Goal: Information Seeking & Learning: Learn about a topic

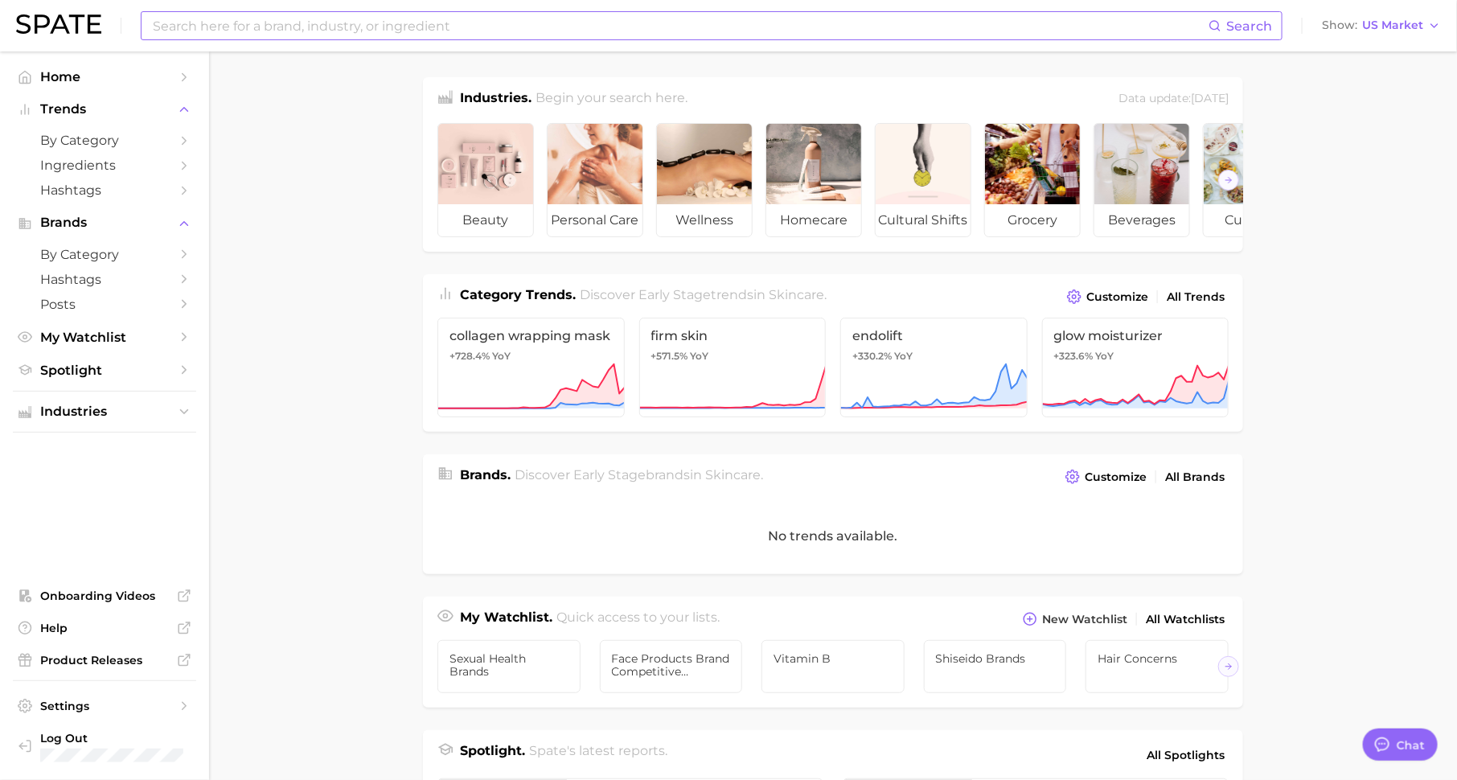
scroll to position [20, 0]
click at [357, 19] on input at bounding box center [680, 25] width 1058 height 27
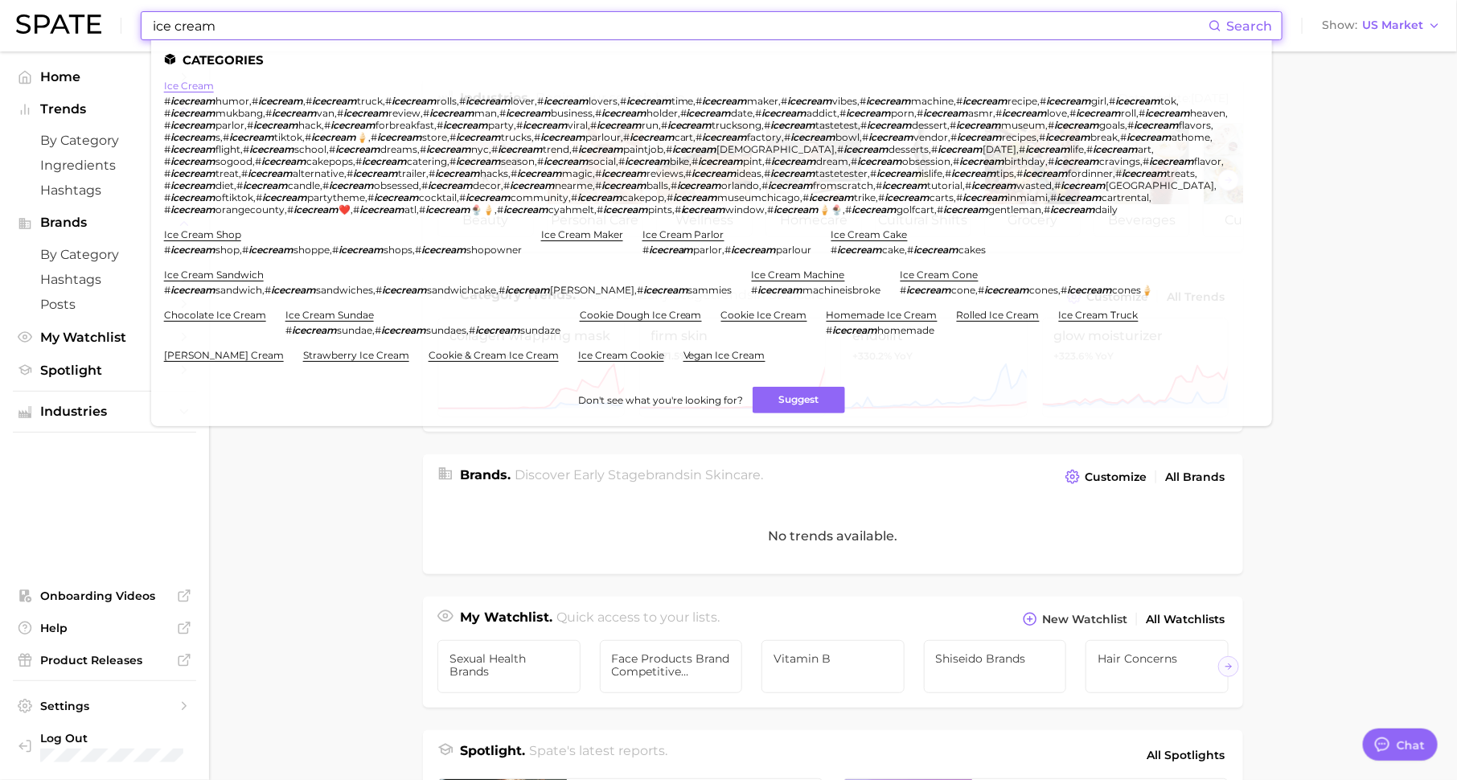
type input "ice cream"
click at [175, 89] on link "ice cream" at bounding box center [189, 86] width 50 height 12
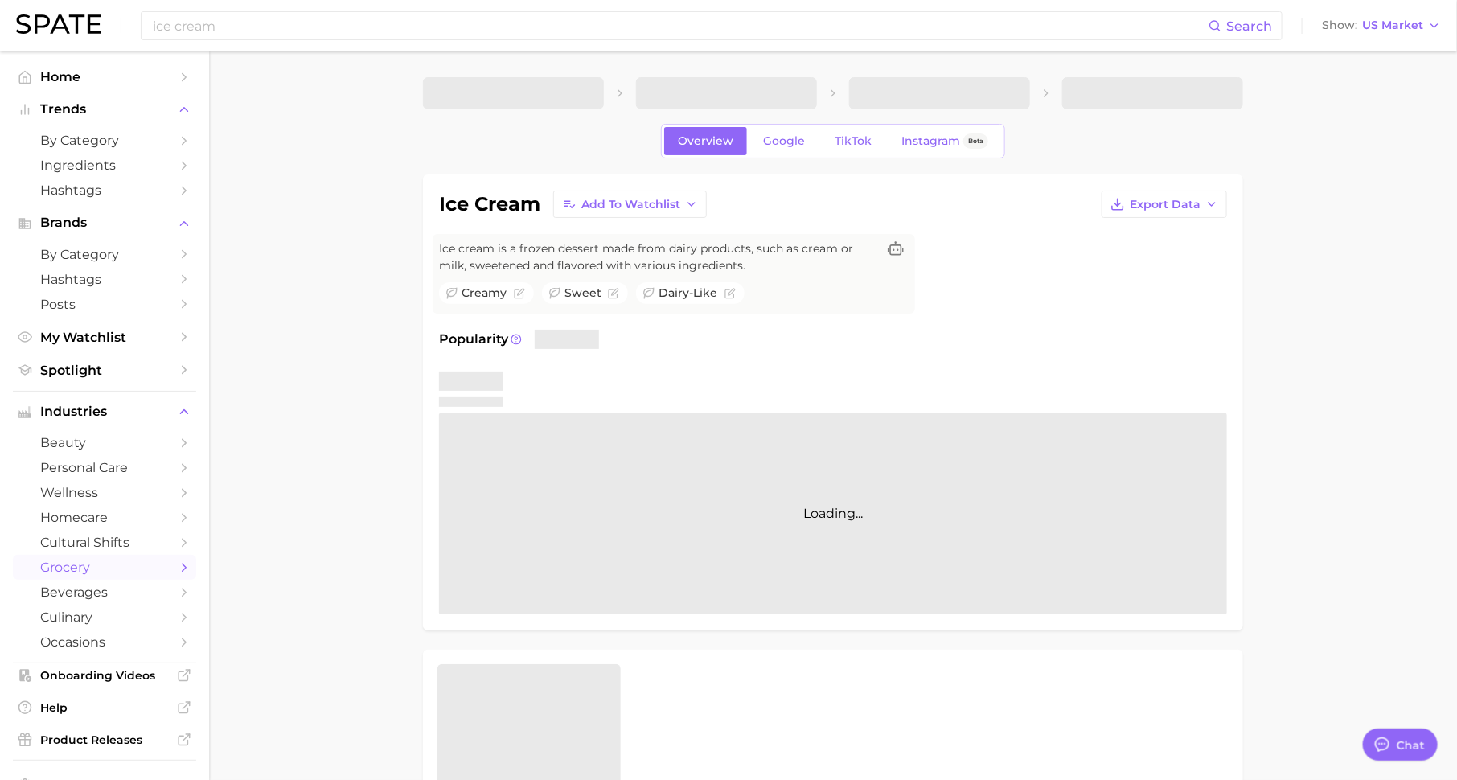
type textarea "x"
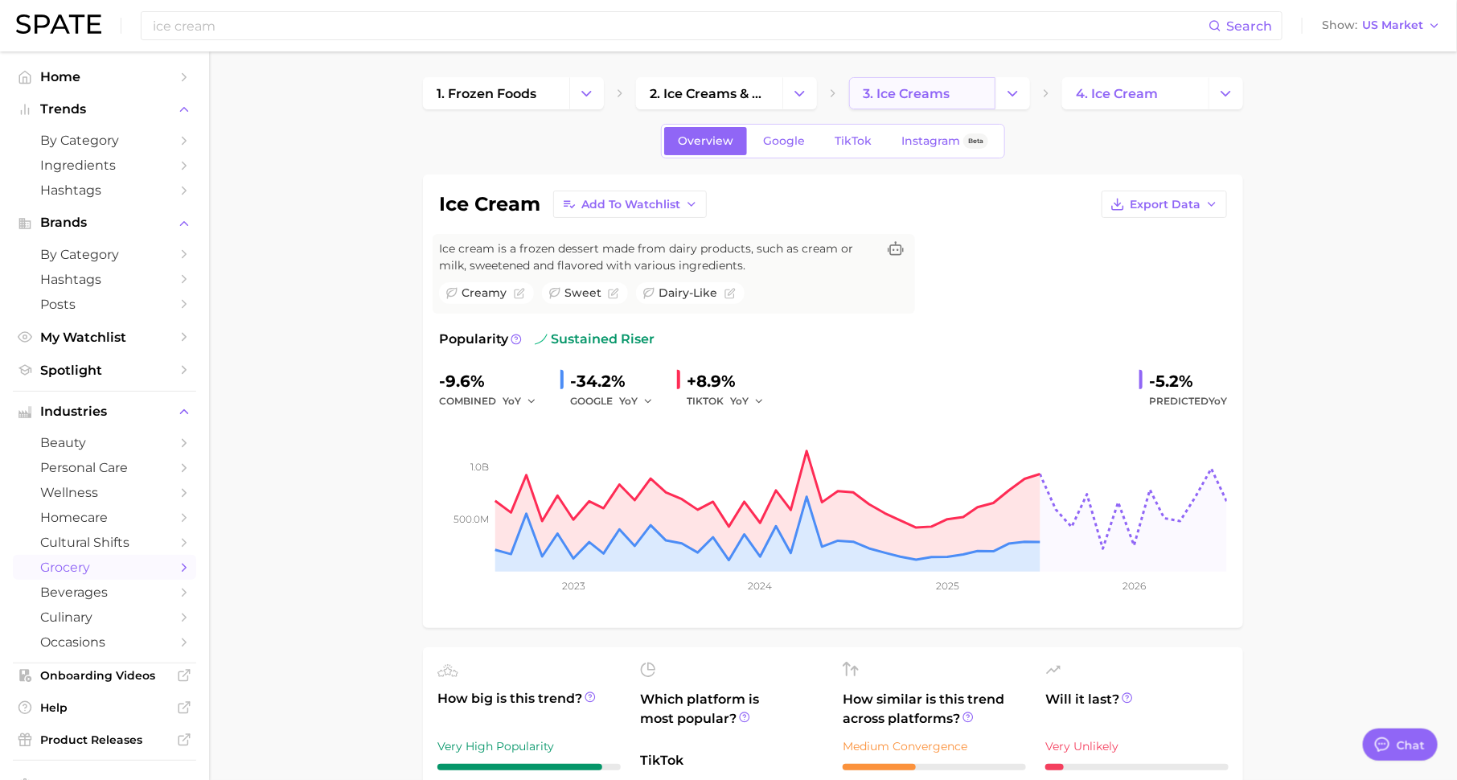
click at [955, 85] on link "3. ice creams" at bounding box center [922, 93] width 146 height 32
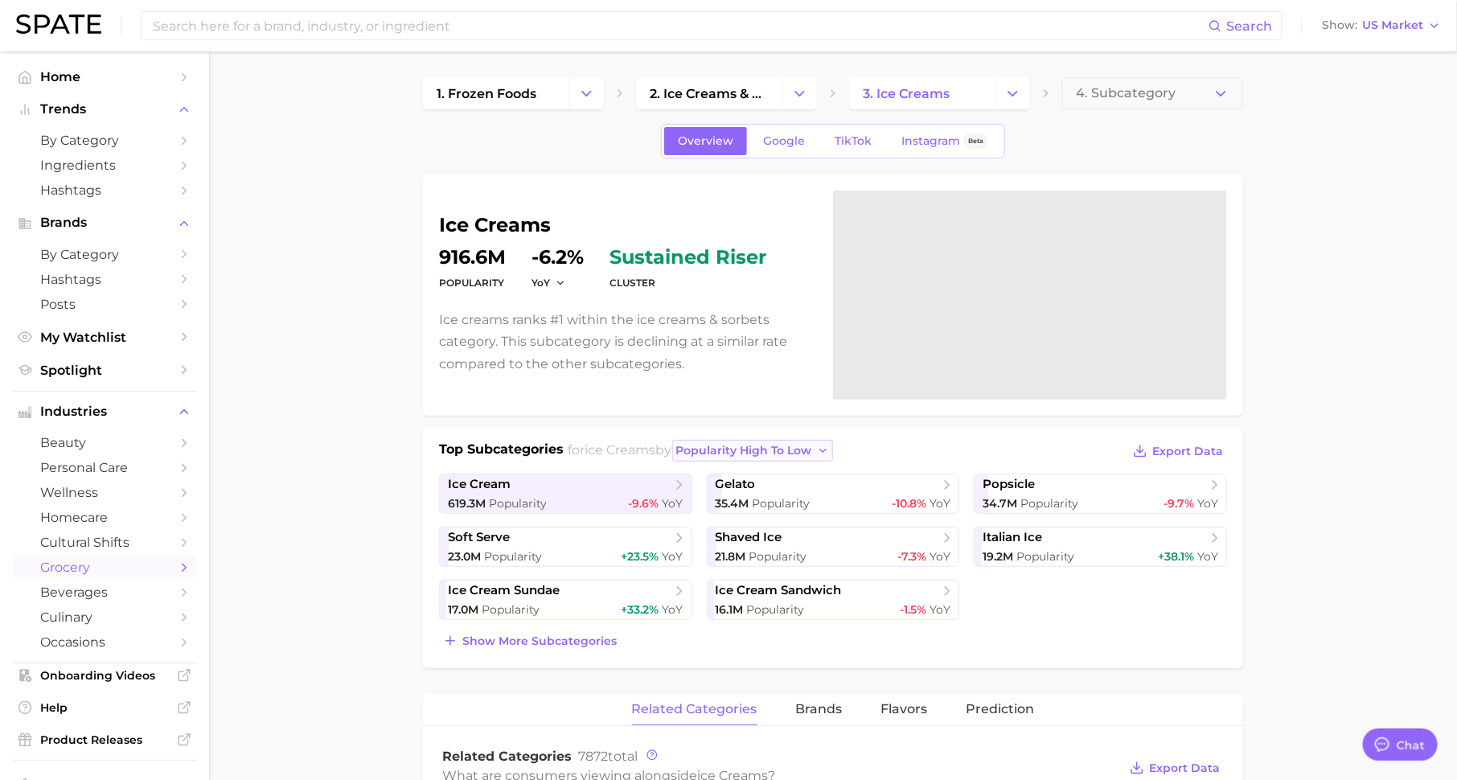
click at [790, 444] on span "popularity high to low" at bounding box center [744, 451] width 136 height 14
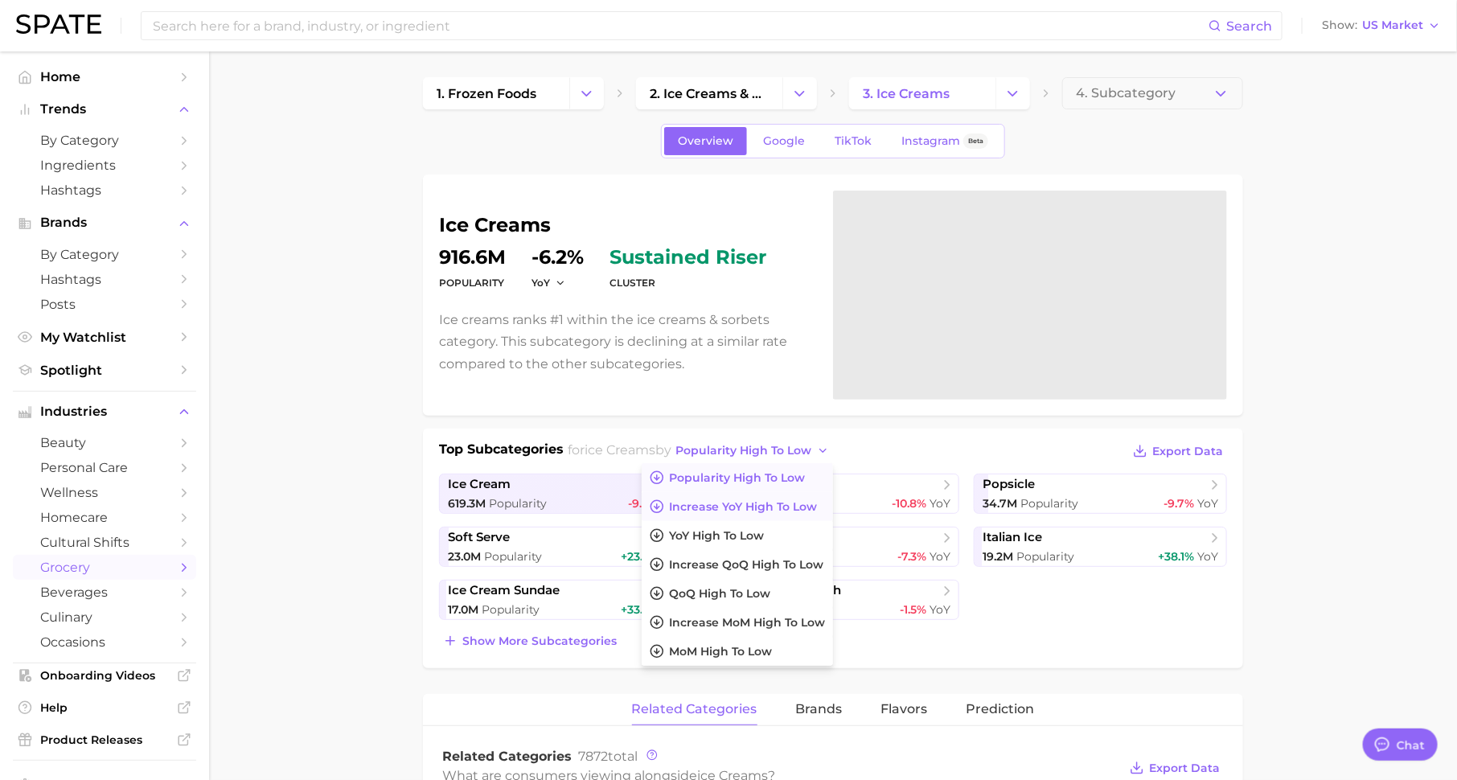
click at [769, 503] on span "Increase YoY high to low" at bounding box center [743, 507] width 148 height 14
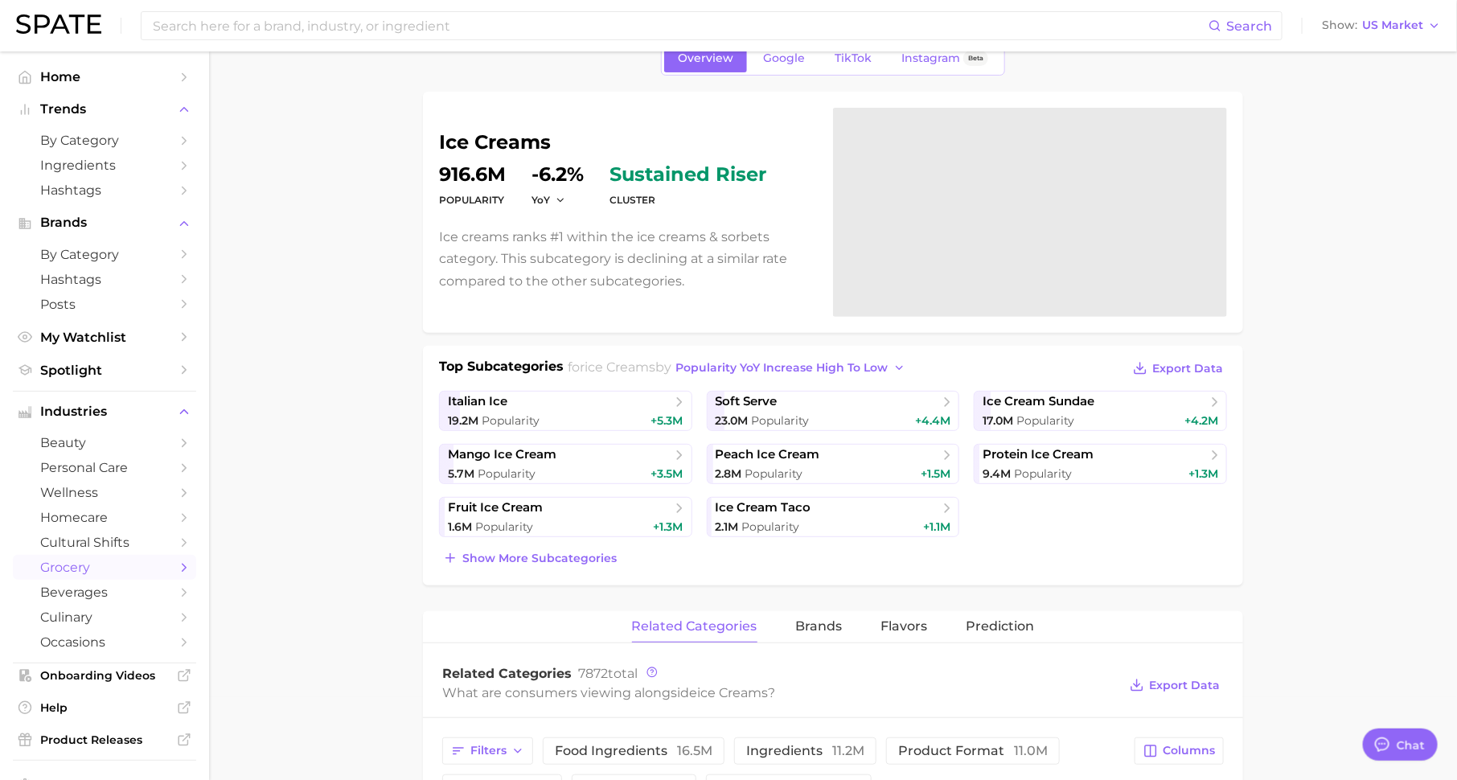
scroll to position [85, 0]
click at [617, 553] on button "Show more subcategories" at bounding box center [530, 556] width 182 height 23
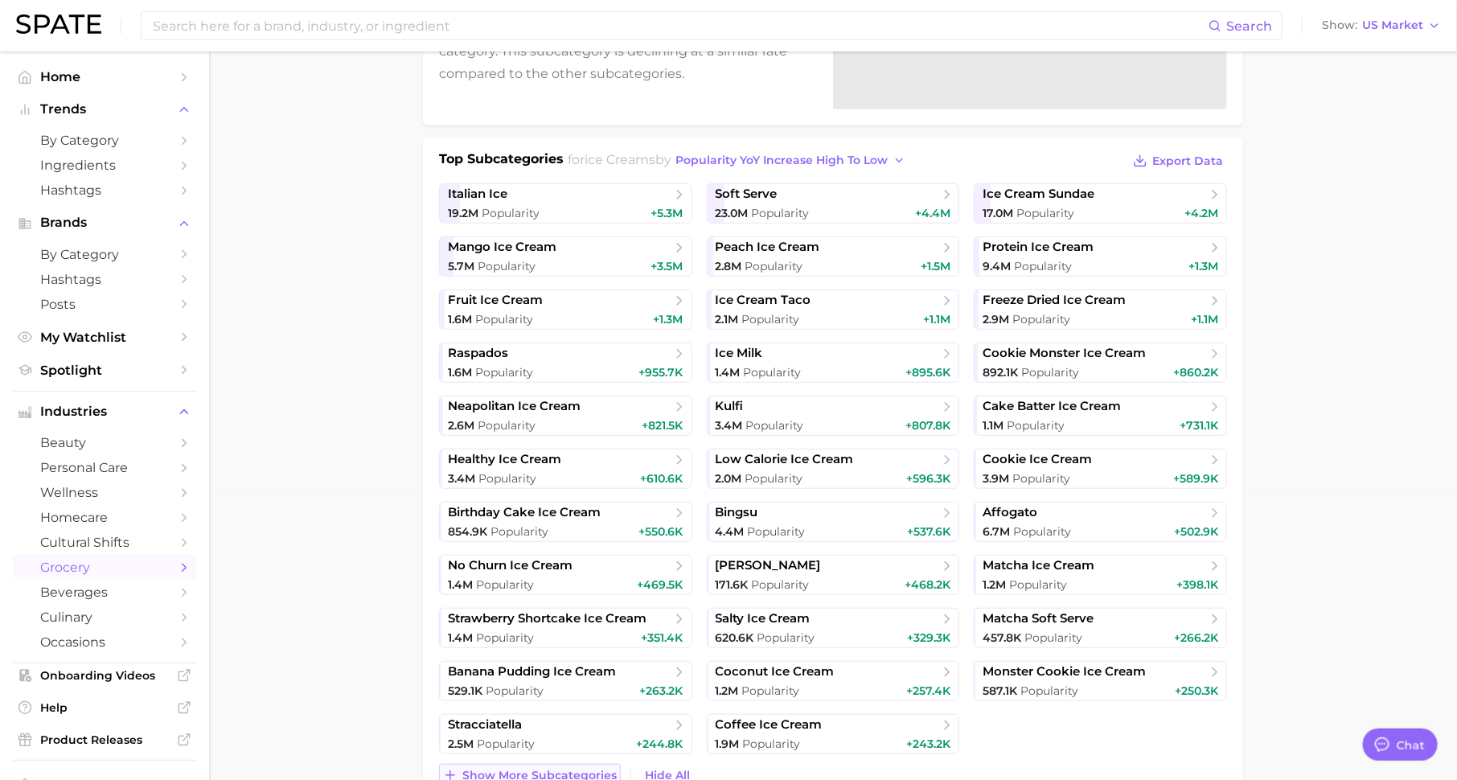
scroll to position [363, 0]
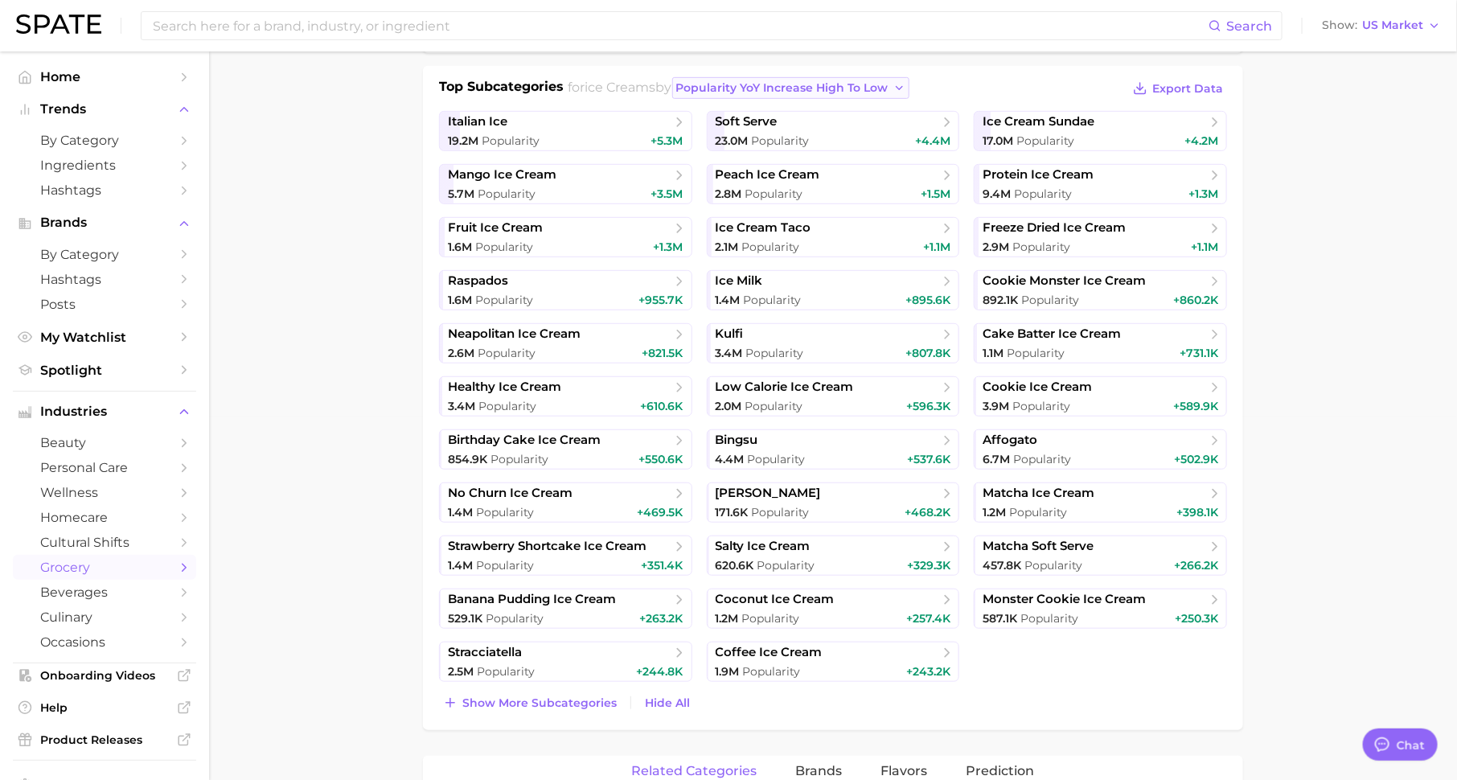
click at [852, 84] on span "Popularity YoY increase high to low" at bounding box center [782, 88] width 212 height 14
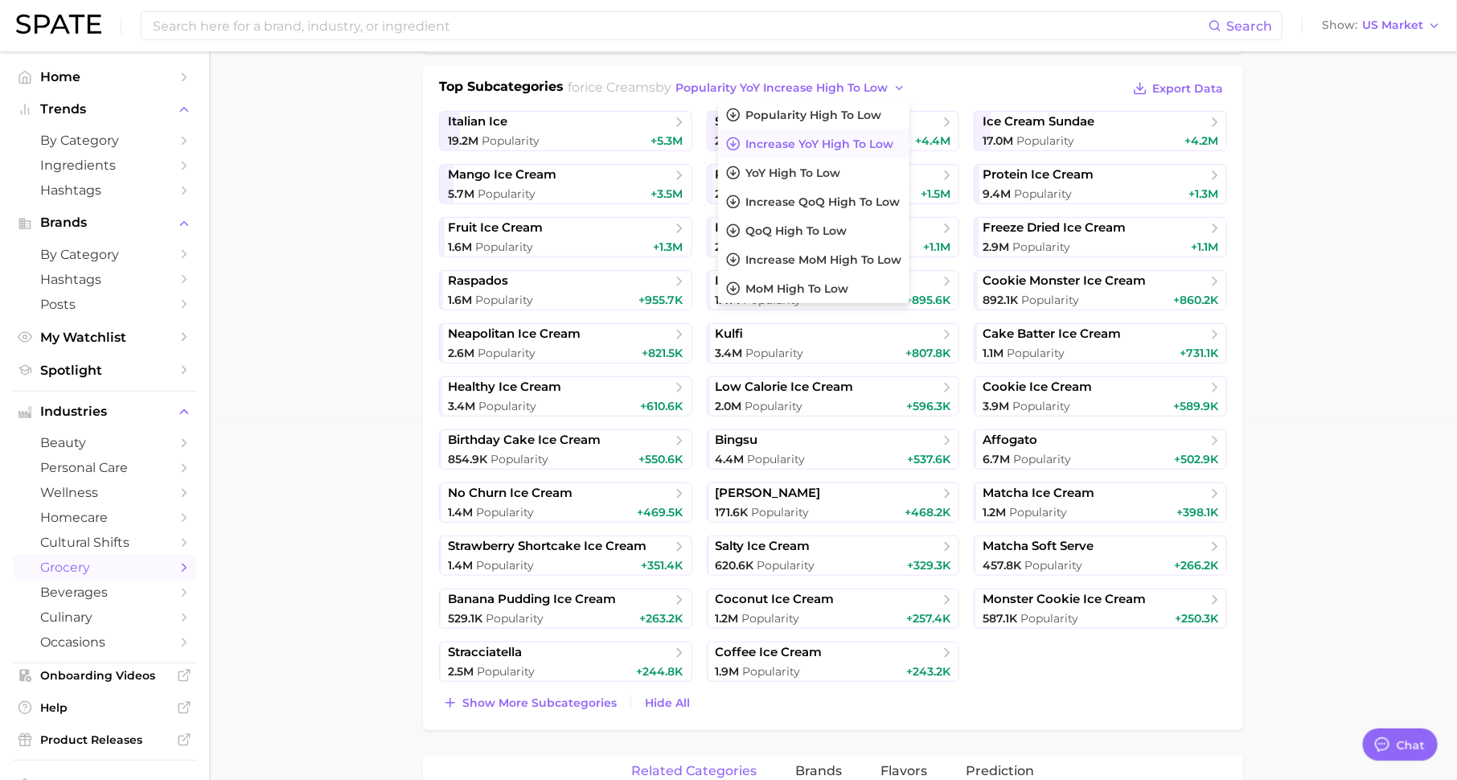
click at [374, 350] on main "1. frozen foods 2. ice creams & sorbets 3. ice creams 4. Subcategory Overview G…" at bounding box center [833, 766] width 1248 height 2154
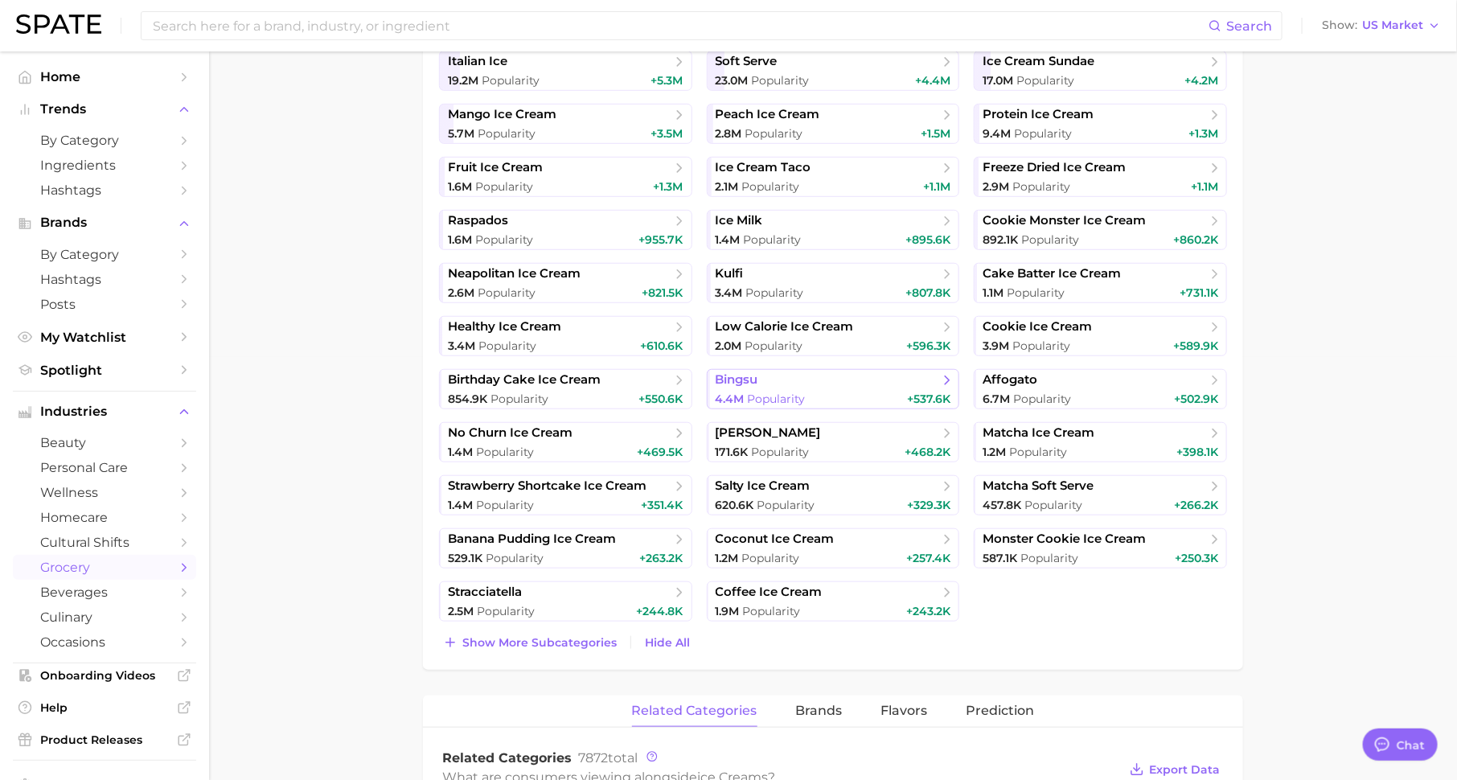
scroll to position [445, 0]
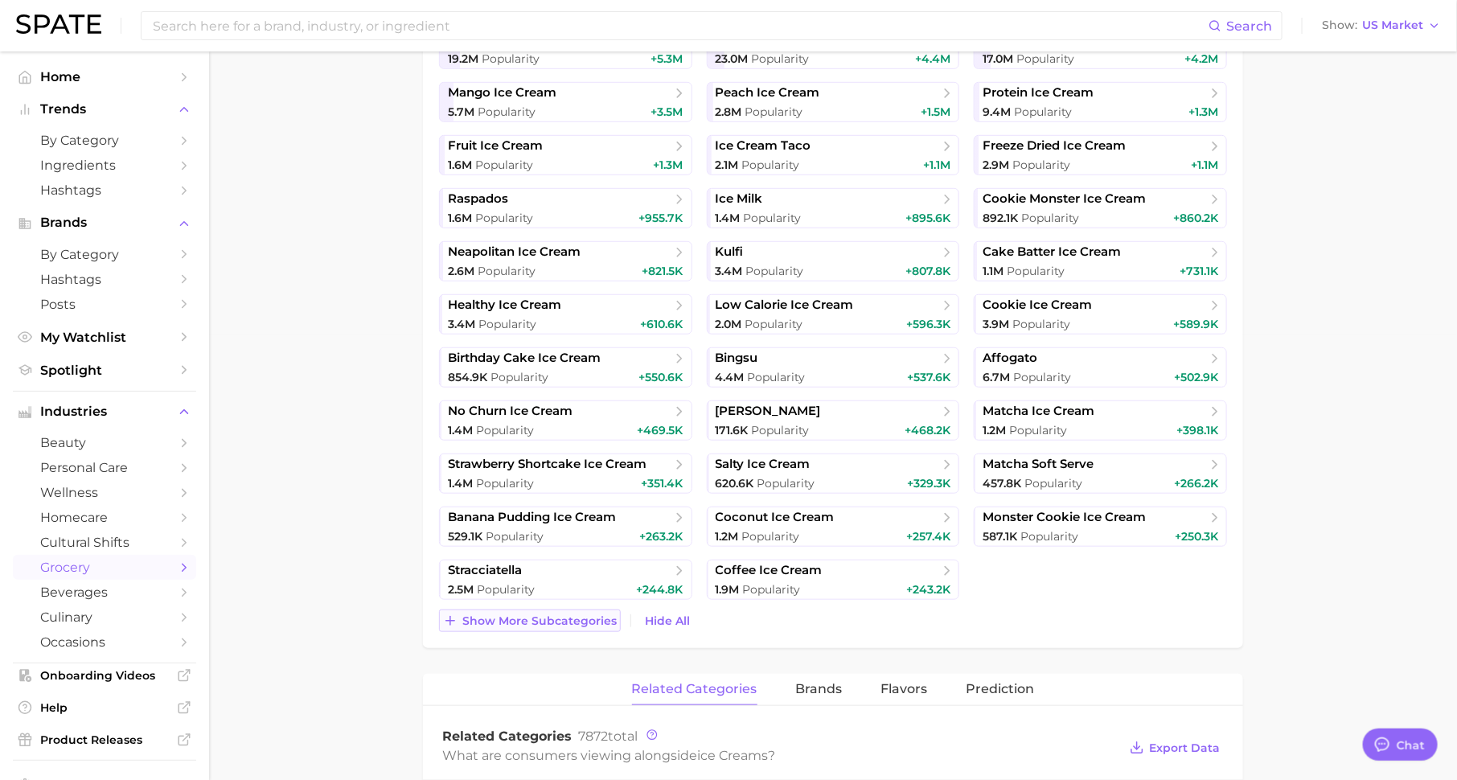
click at [580, 615] on span "Show more subcategories" at bounding box center [539, 621] width 154 height 14
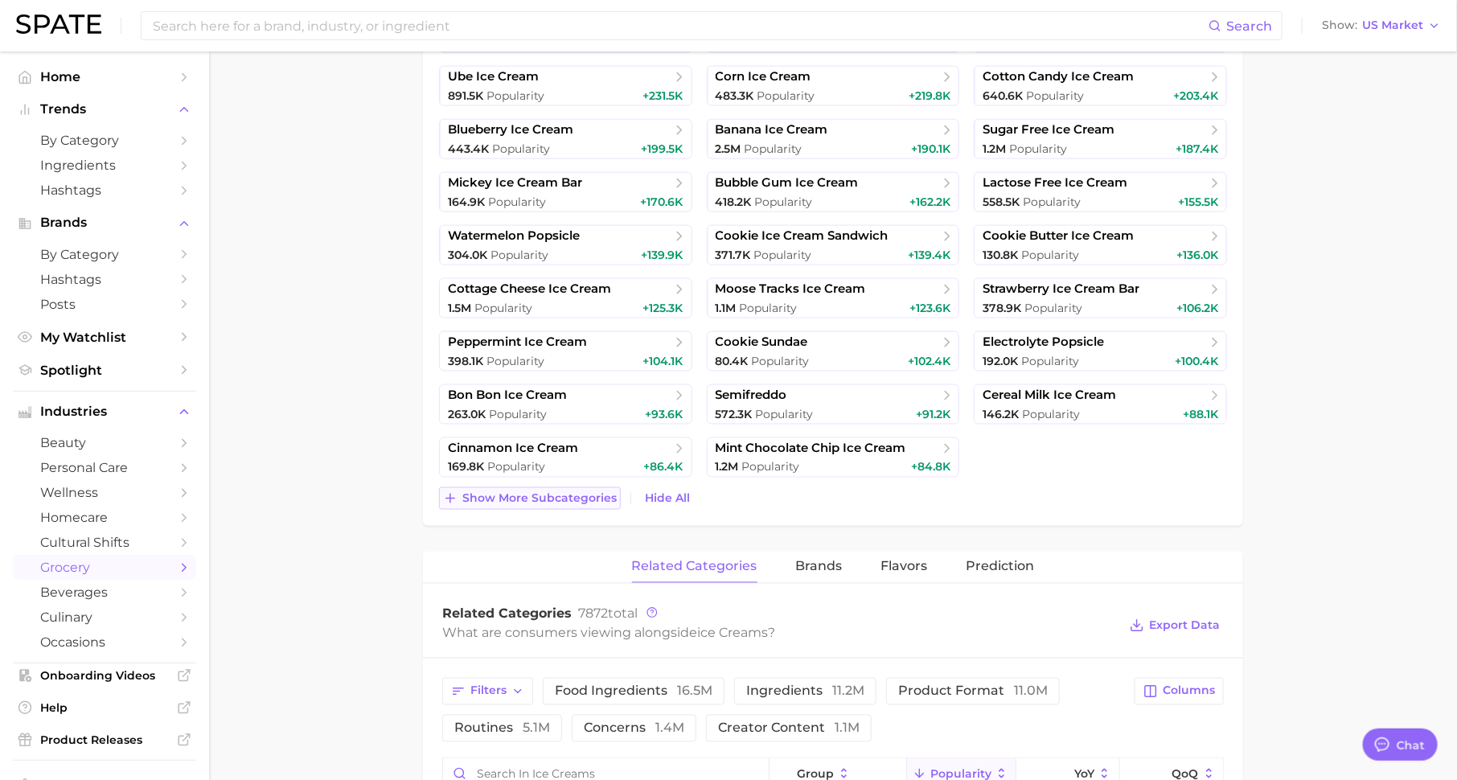
scroll to position [1025, 0]
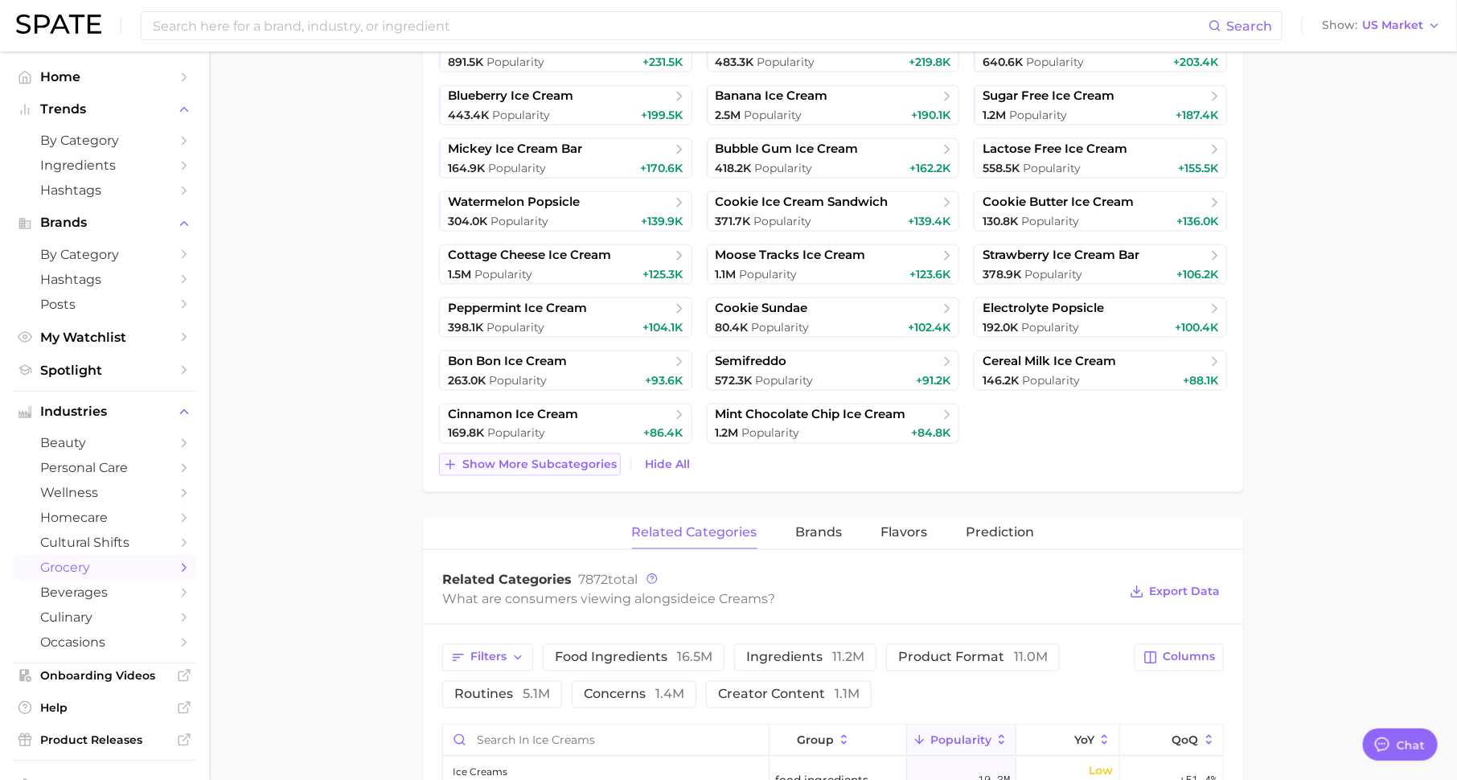
click at [594, 466] on span "Show more subcategories" at bounding box center [539, 465] width 154 height 14
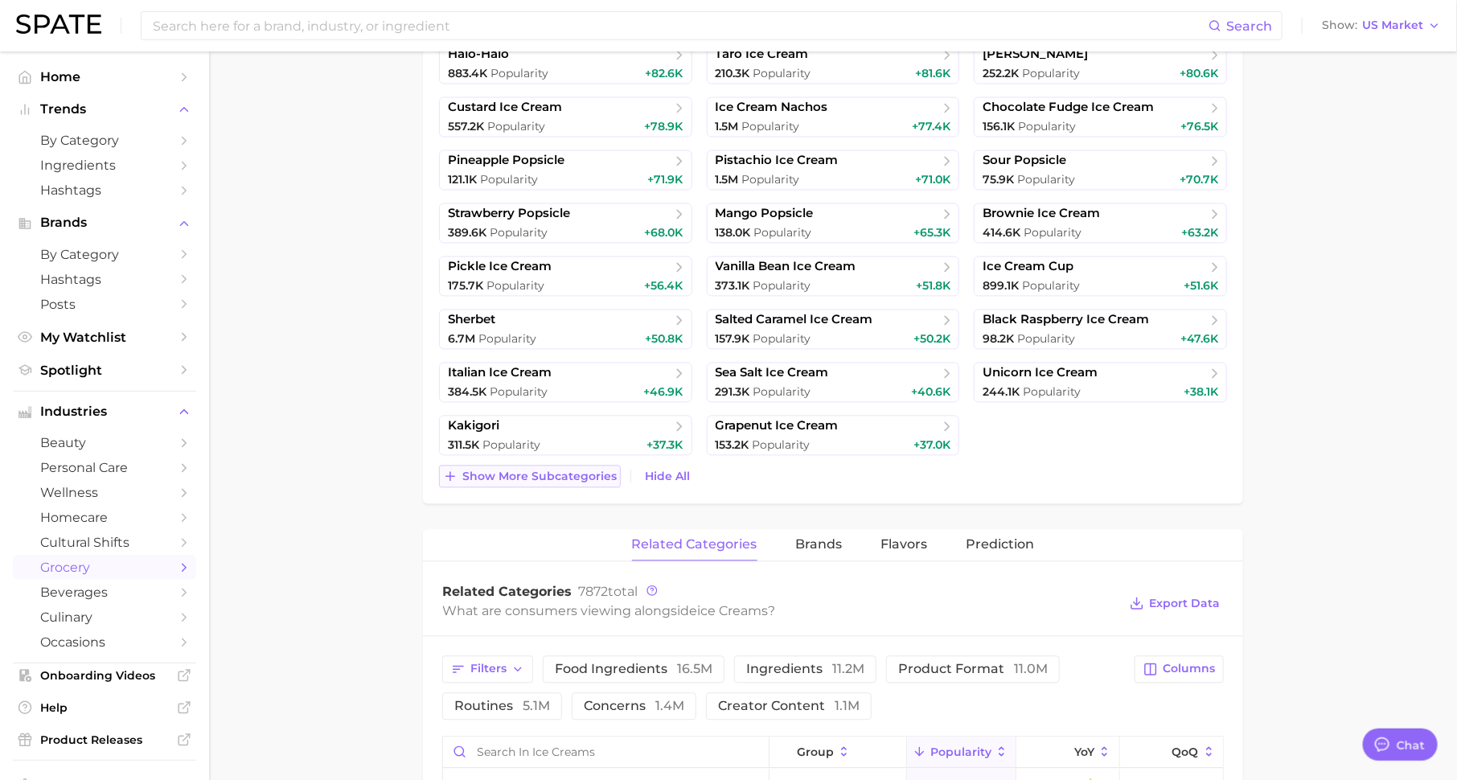
click at [590, 471] on span "Show more subcategories" at bounding box center [539, 478] width 154 height 14
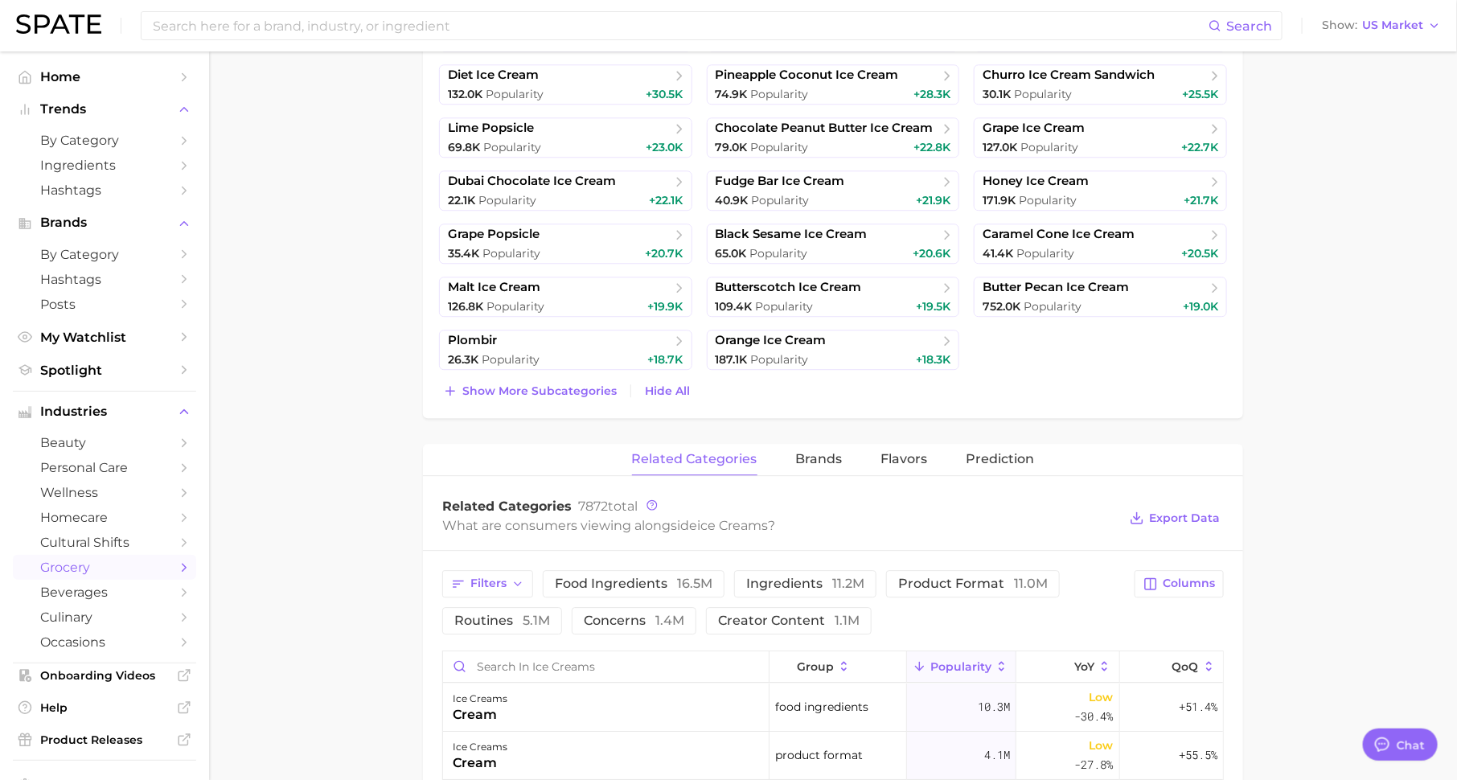
scroll to position [1952, 0]
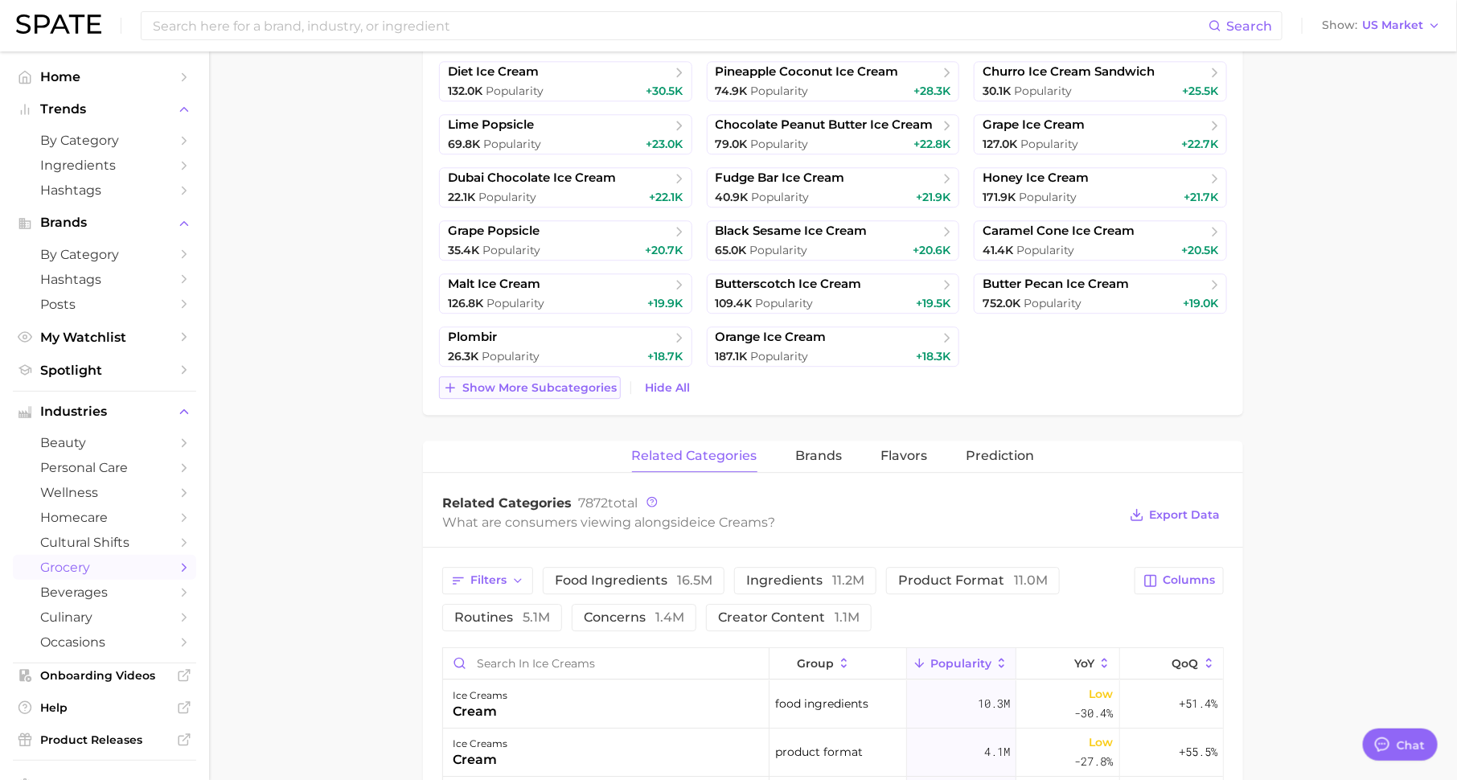
click at [590, 384] on span "Show more subcategories" at bounding box center [539, 388] width 154 height 14
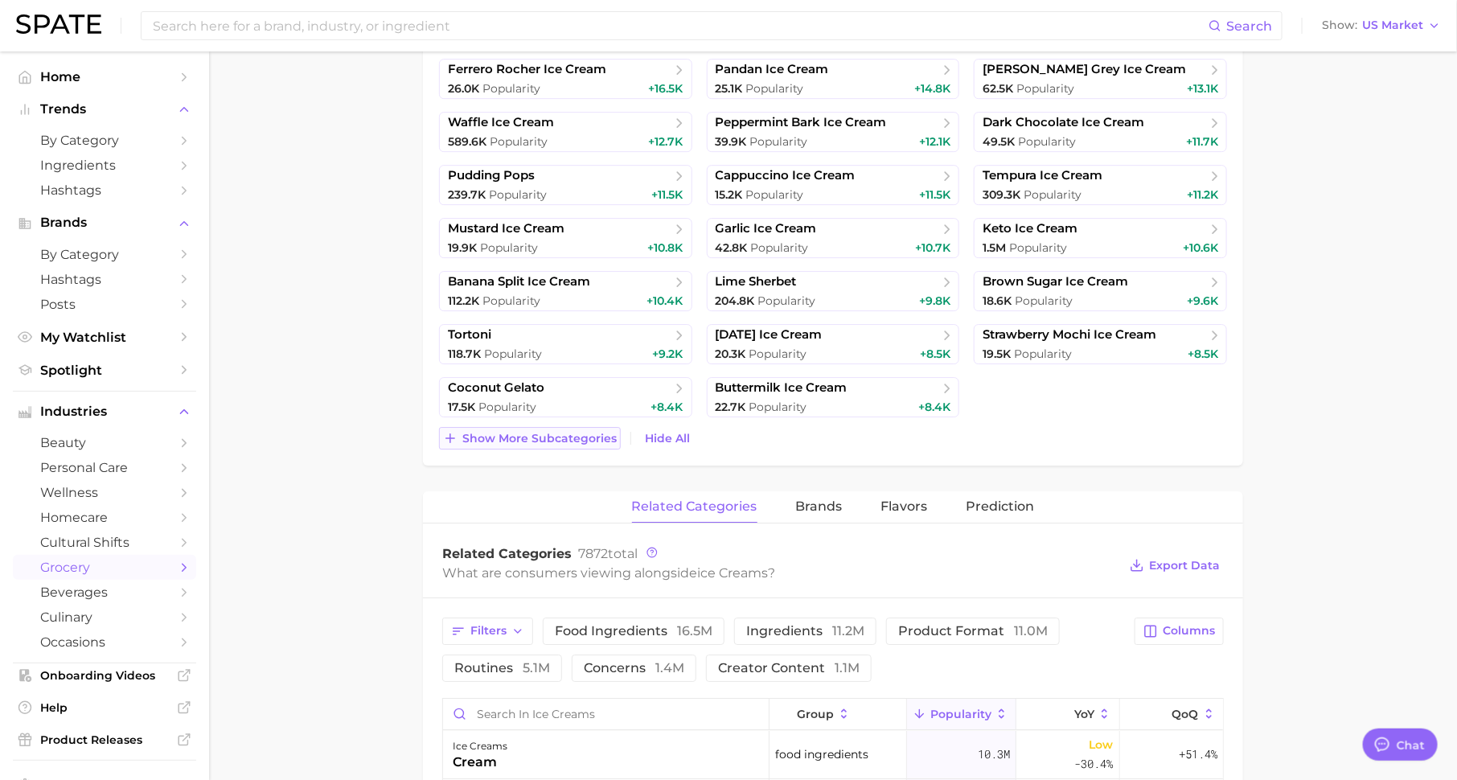
scroll to position [2350, 0]
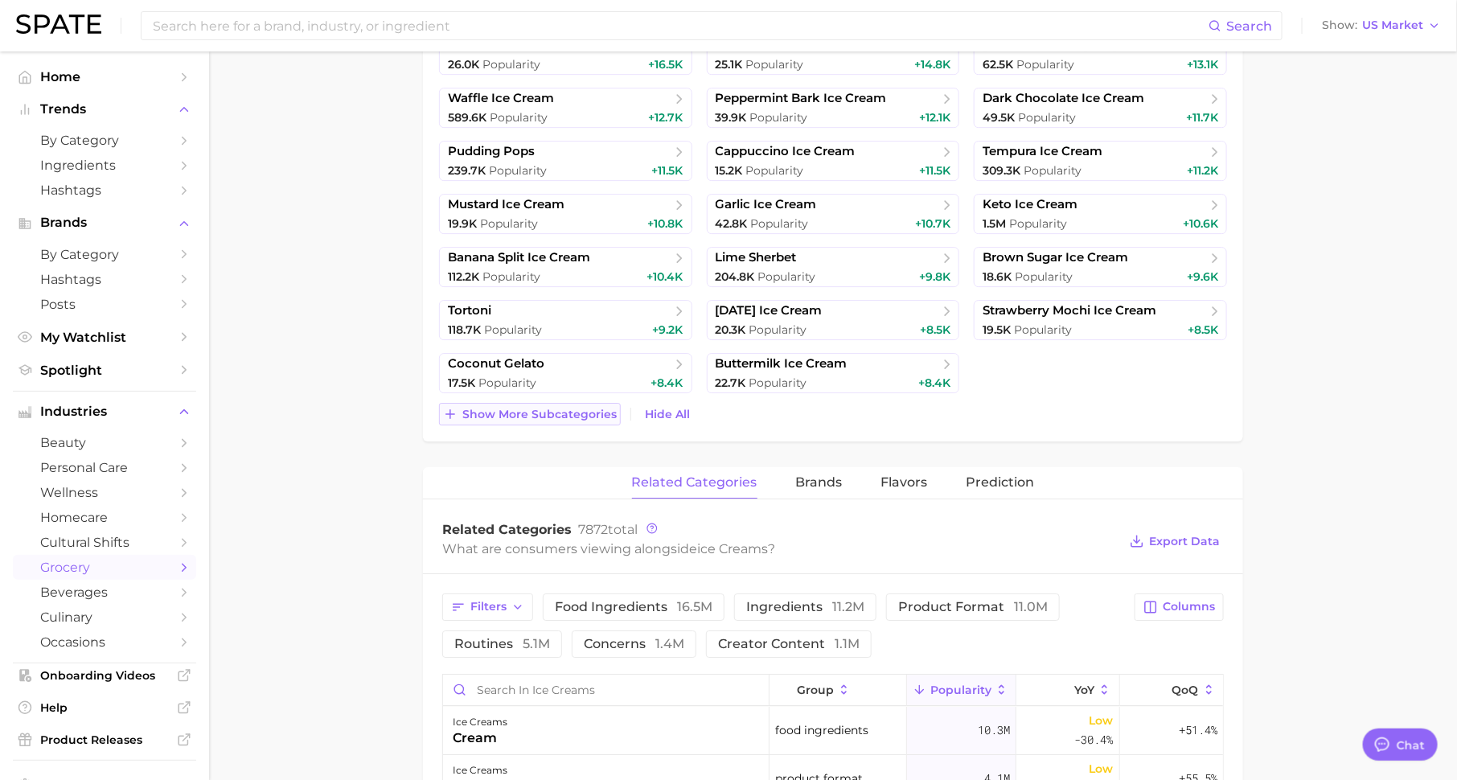
click at [586, 413] on span "Show more subcategories" at bounding box center [539, 415] width 154 height 14
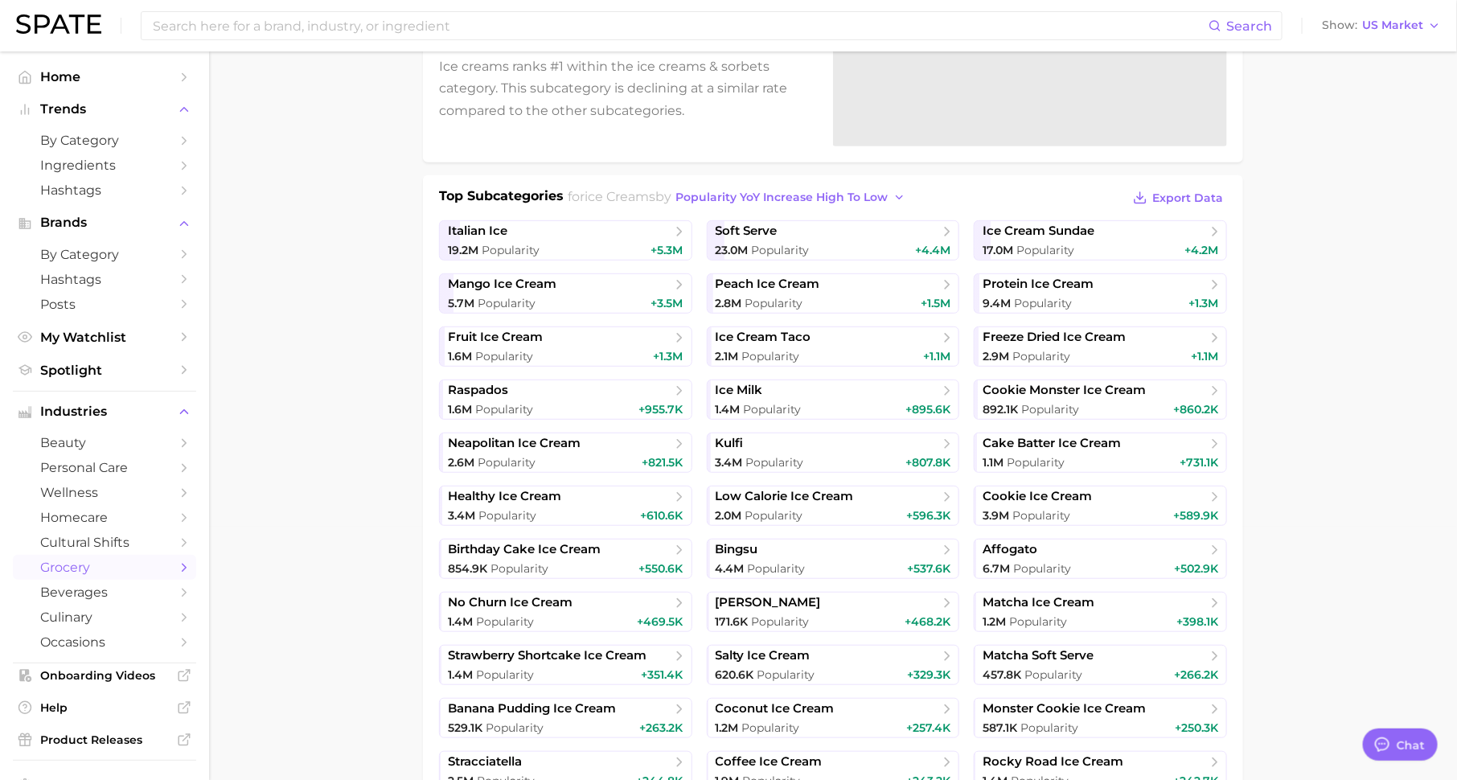
scroll to position [257, 0]
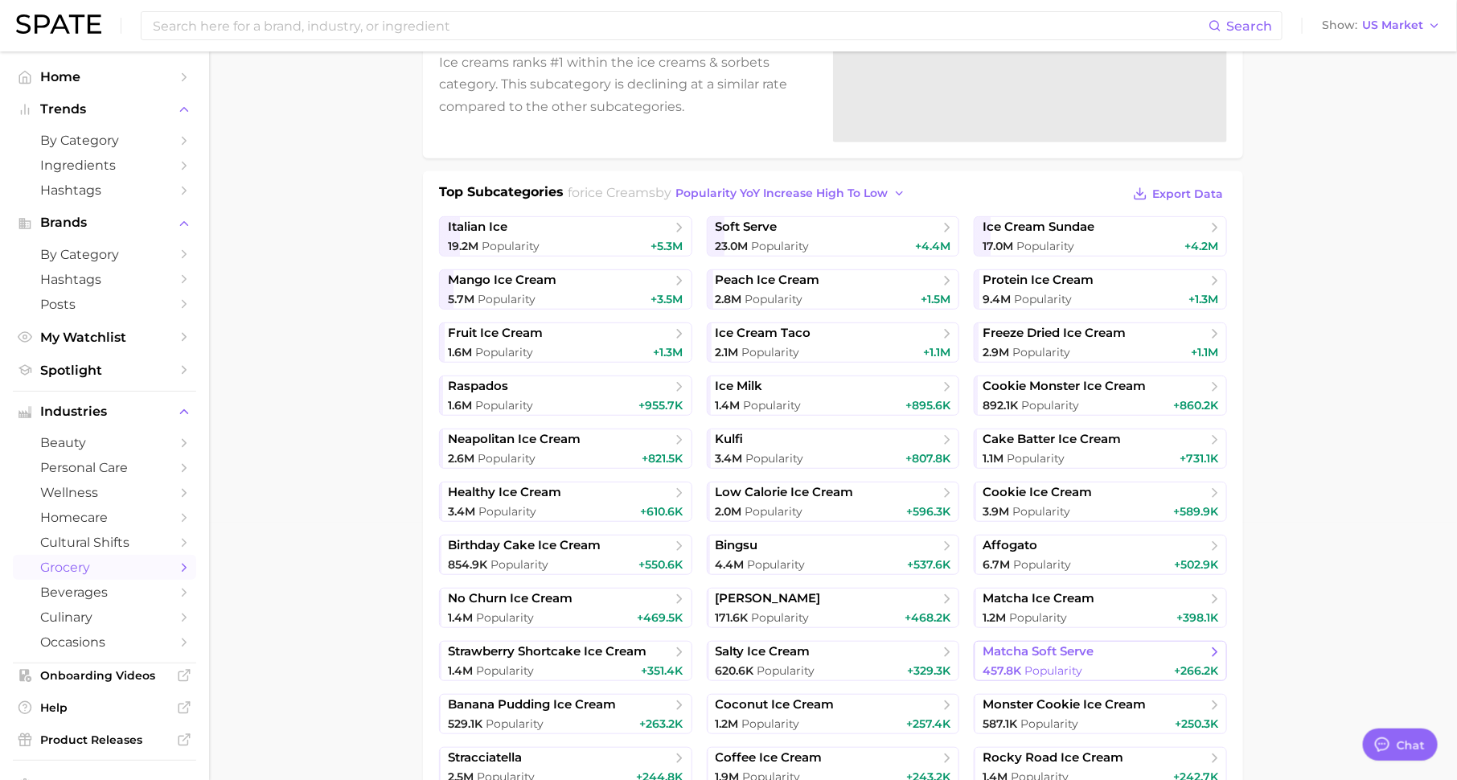
click at [1149, 649] on span "matcha soft serve" at bounding box center [1095, 652] width 224 height 16
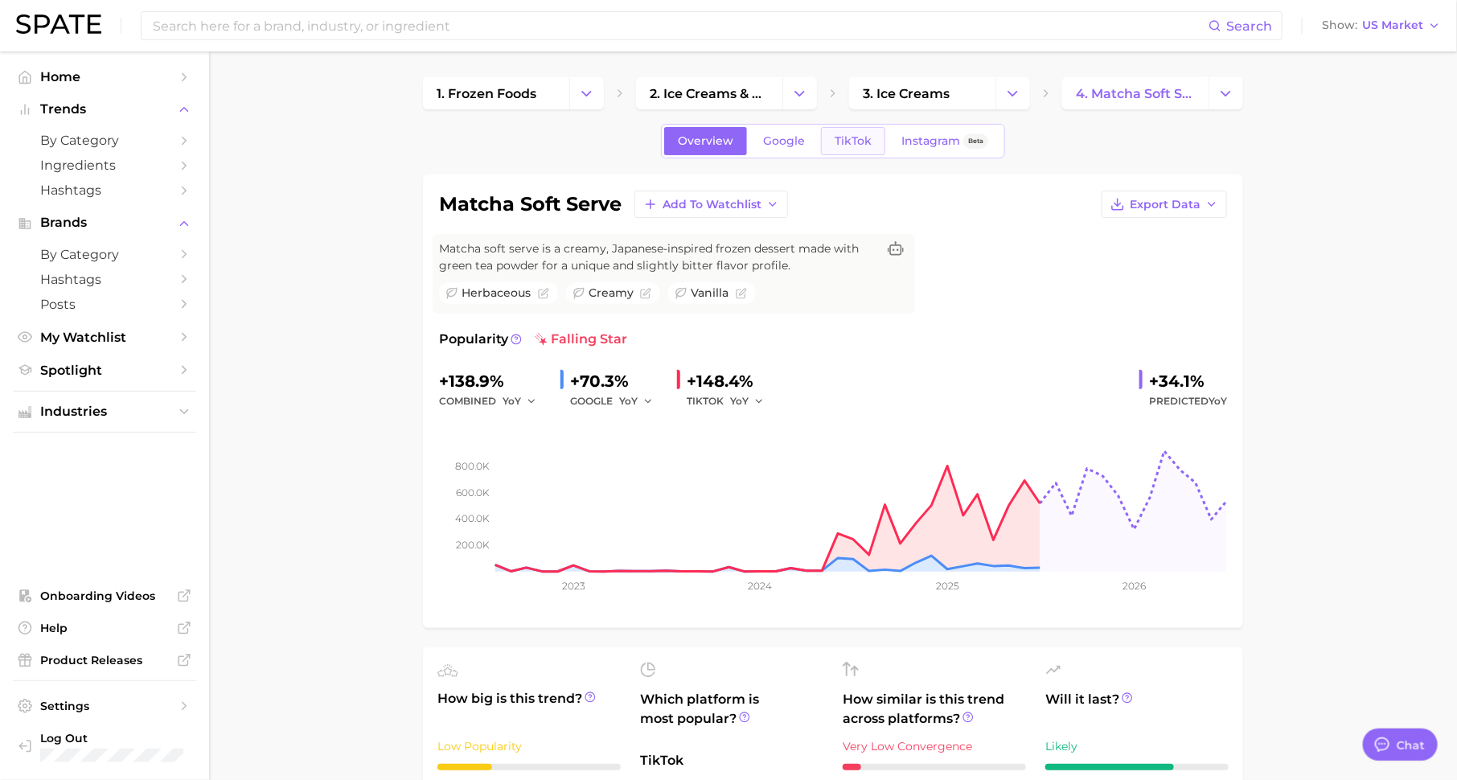
click at [857, 142] on span "TikTok" at bounding box center [853, 141] width 37 height 14
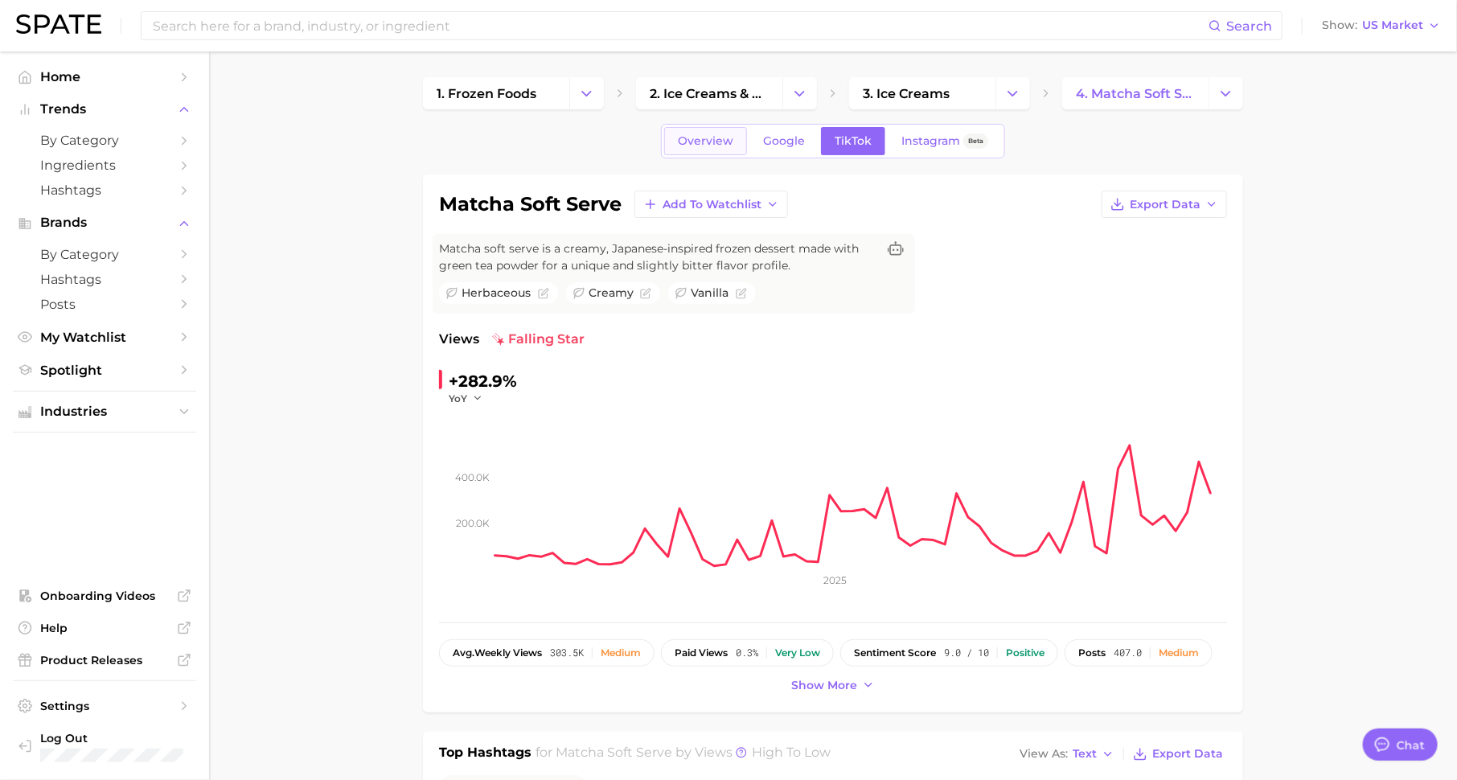
click at [720, 140] on span "Overview" at bounding box center [705, 141] width 55 height 14
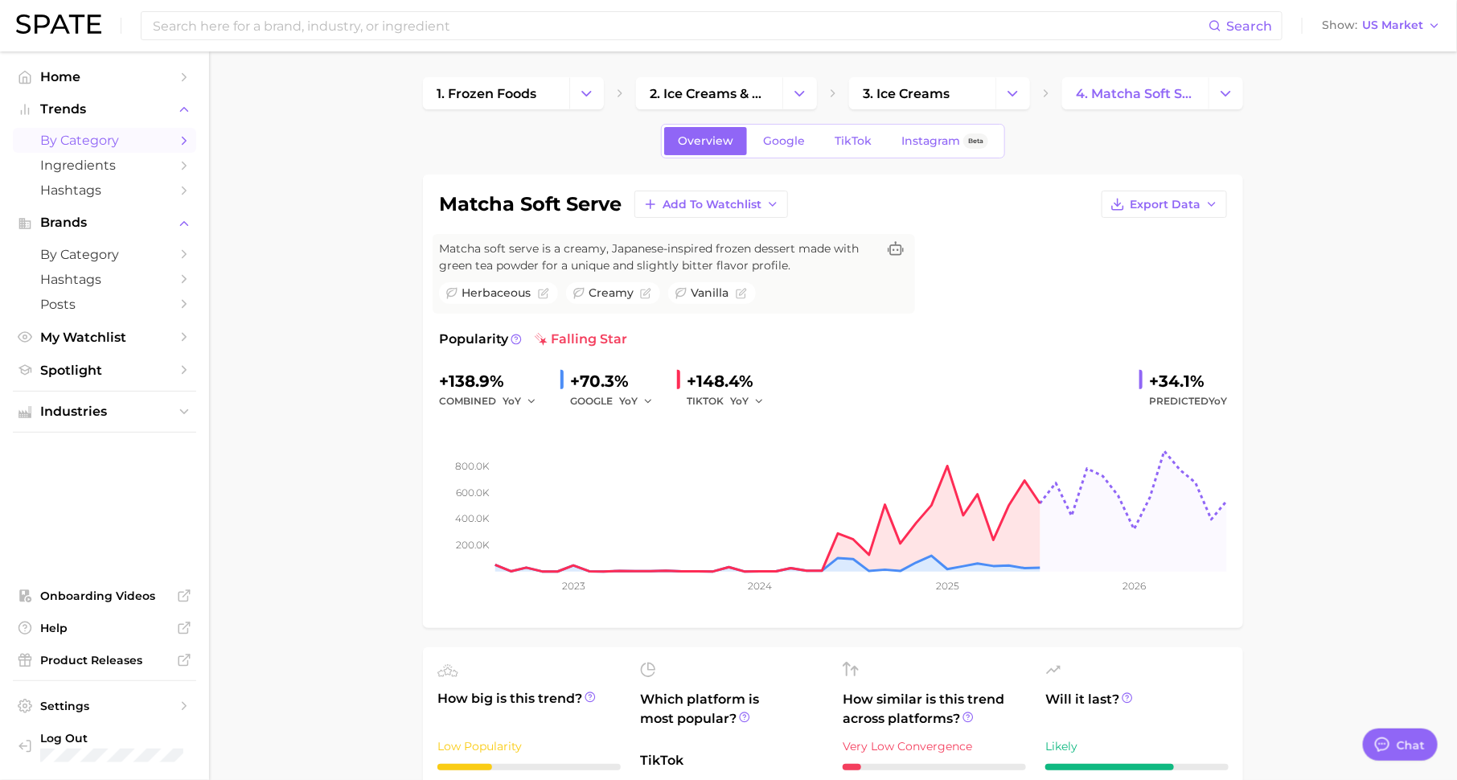
click at [129, 144] on span "by Category" at bounding box center [104, 140] width 129 height 15
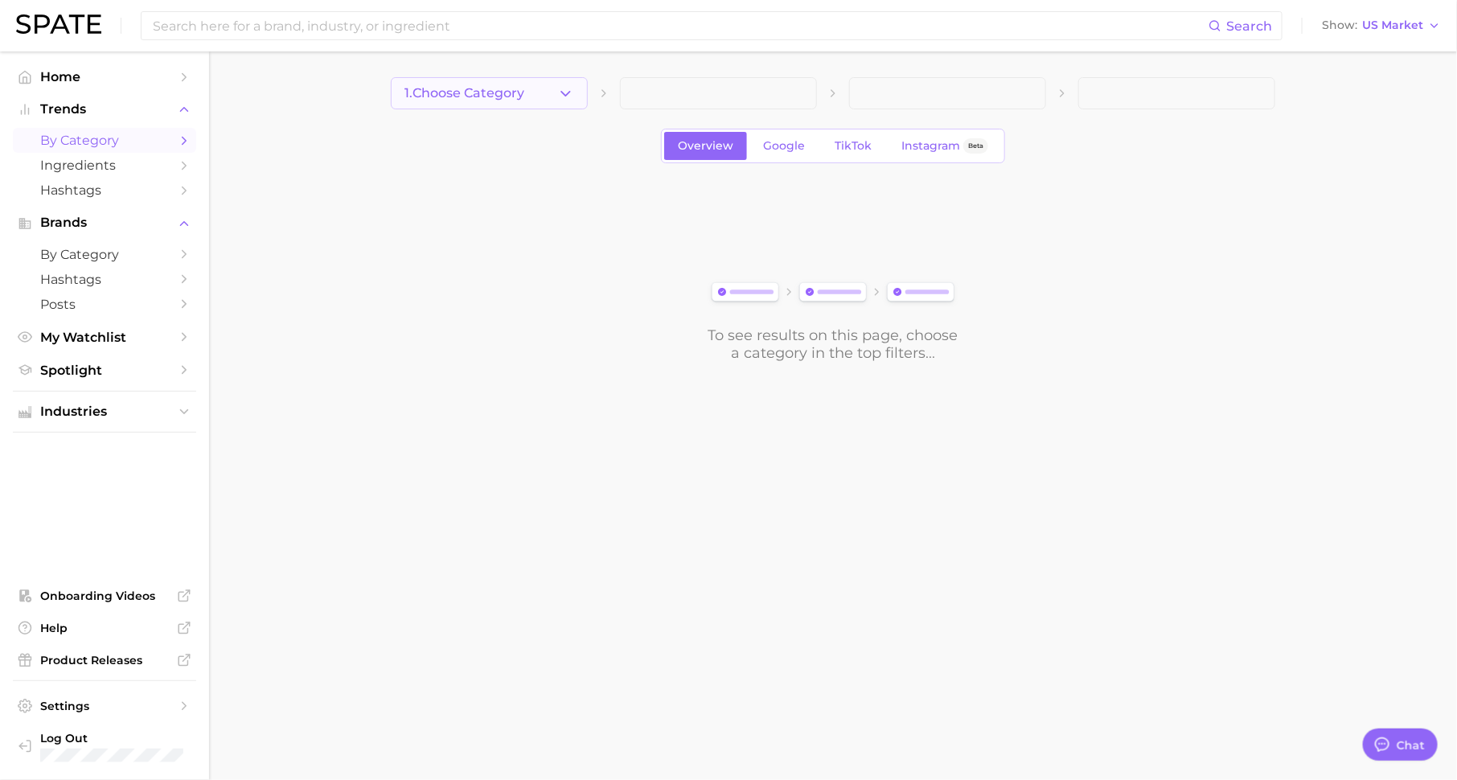
click at [559, 107] on button "1. Choose Category" at bounding box center [489, 93] width 197 height 32
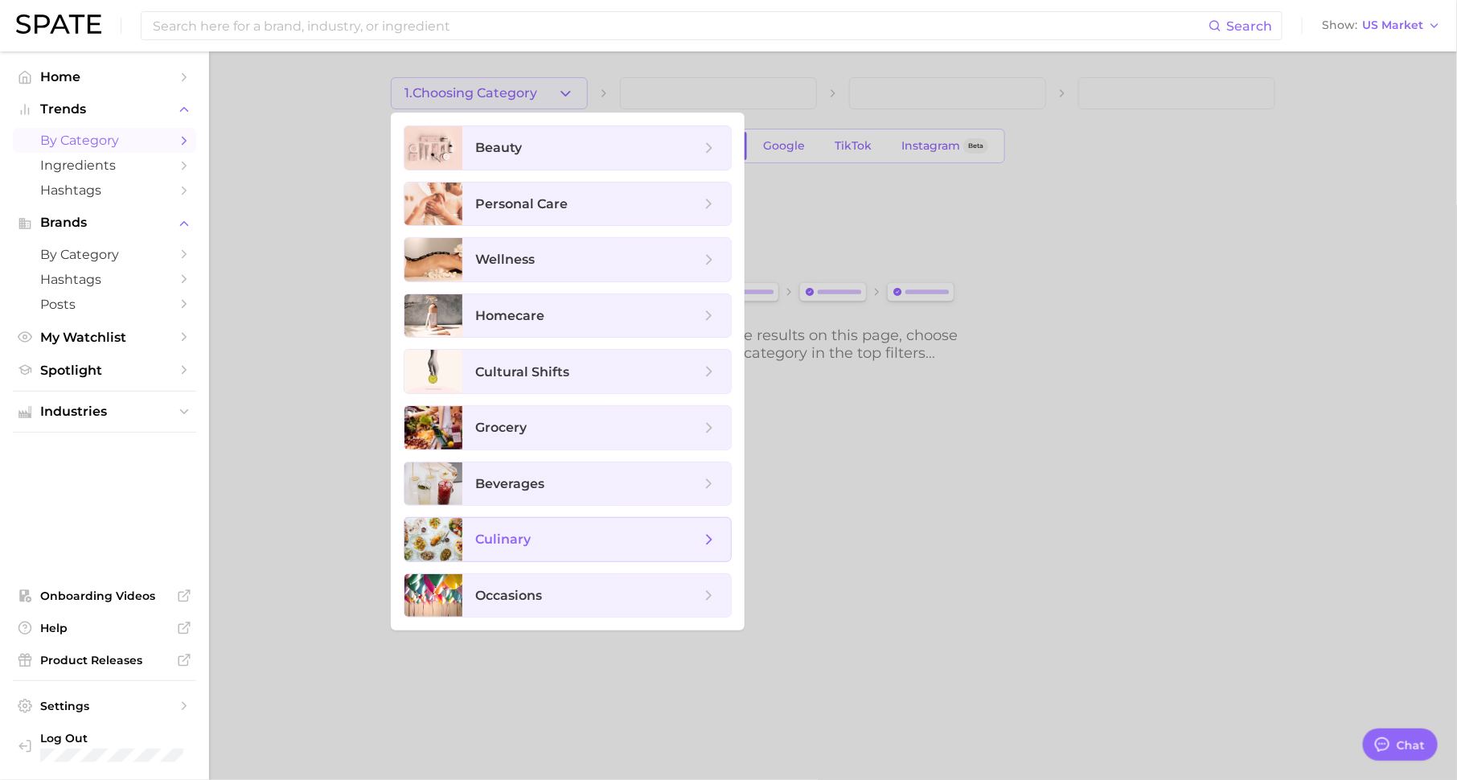
click at [547, 531] on span "culinary" at bounding box center [587, 540] width 225 height 18
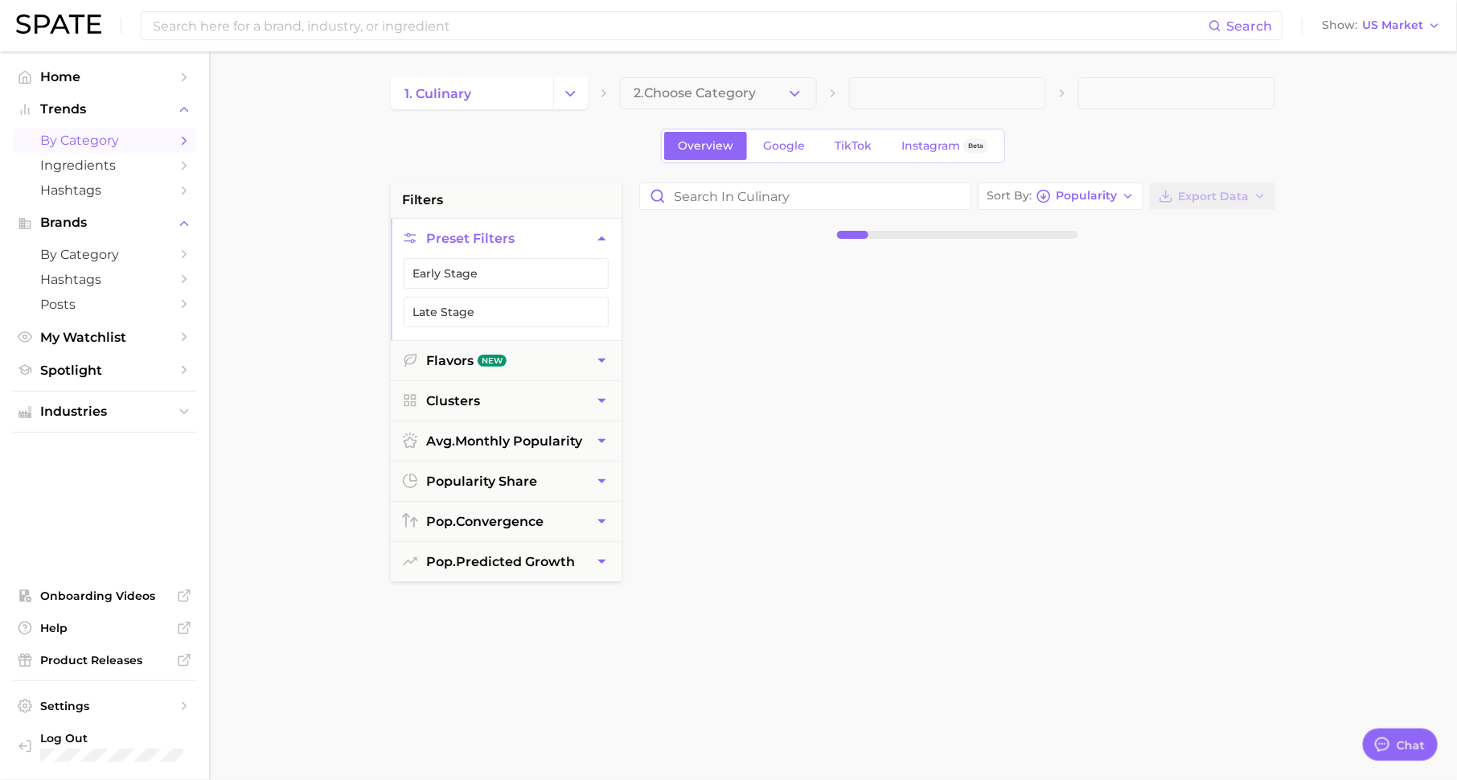
click at [674, 81] on button "2. Choose Category" at bounding box center [718, 93] width 197 height 32
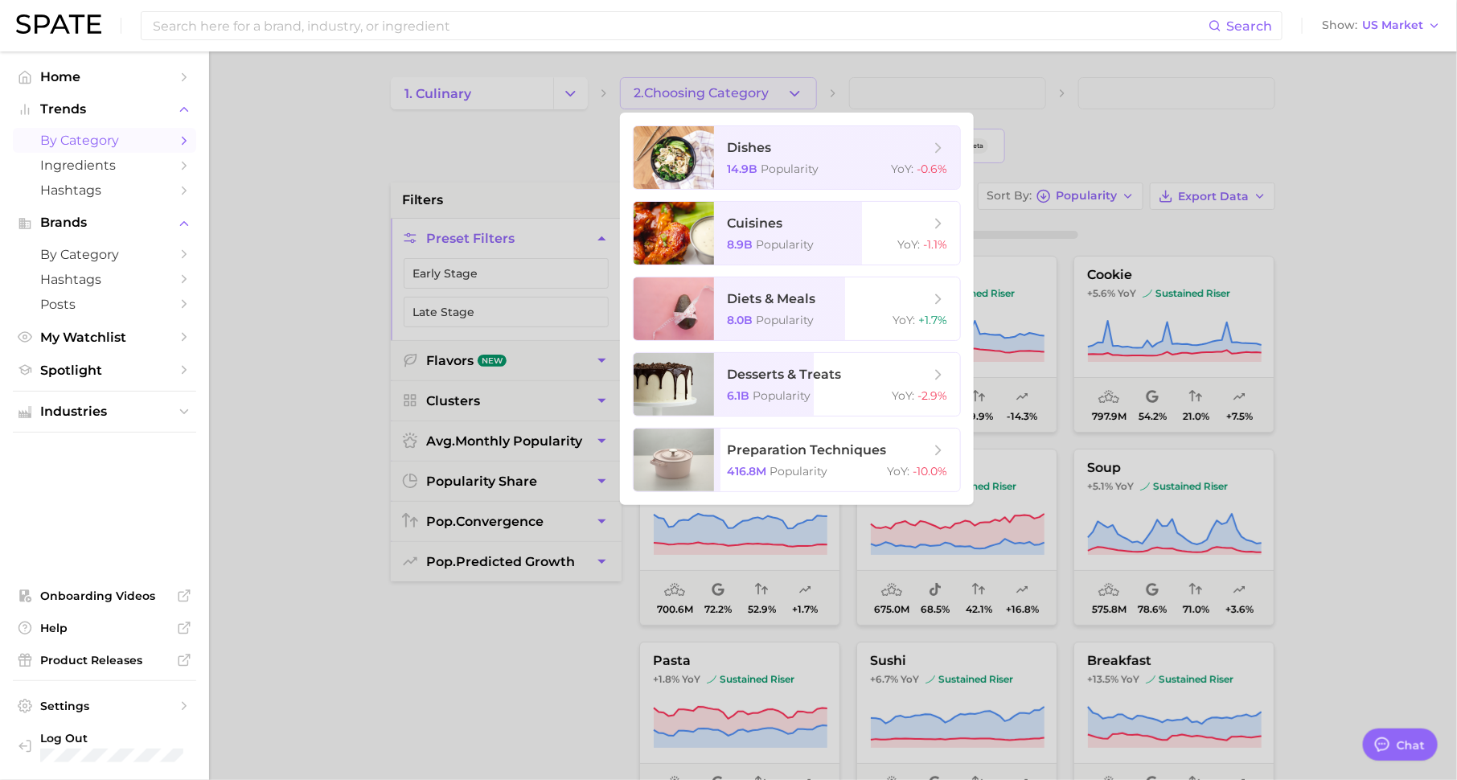
click at [536, 89] on div at bounding box center [728, 390] width 1457 height 780
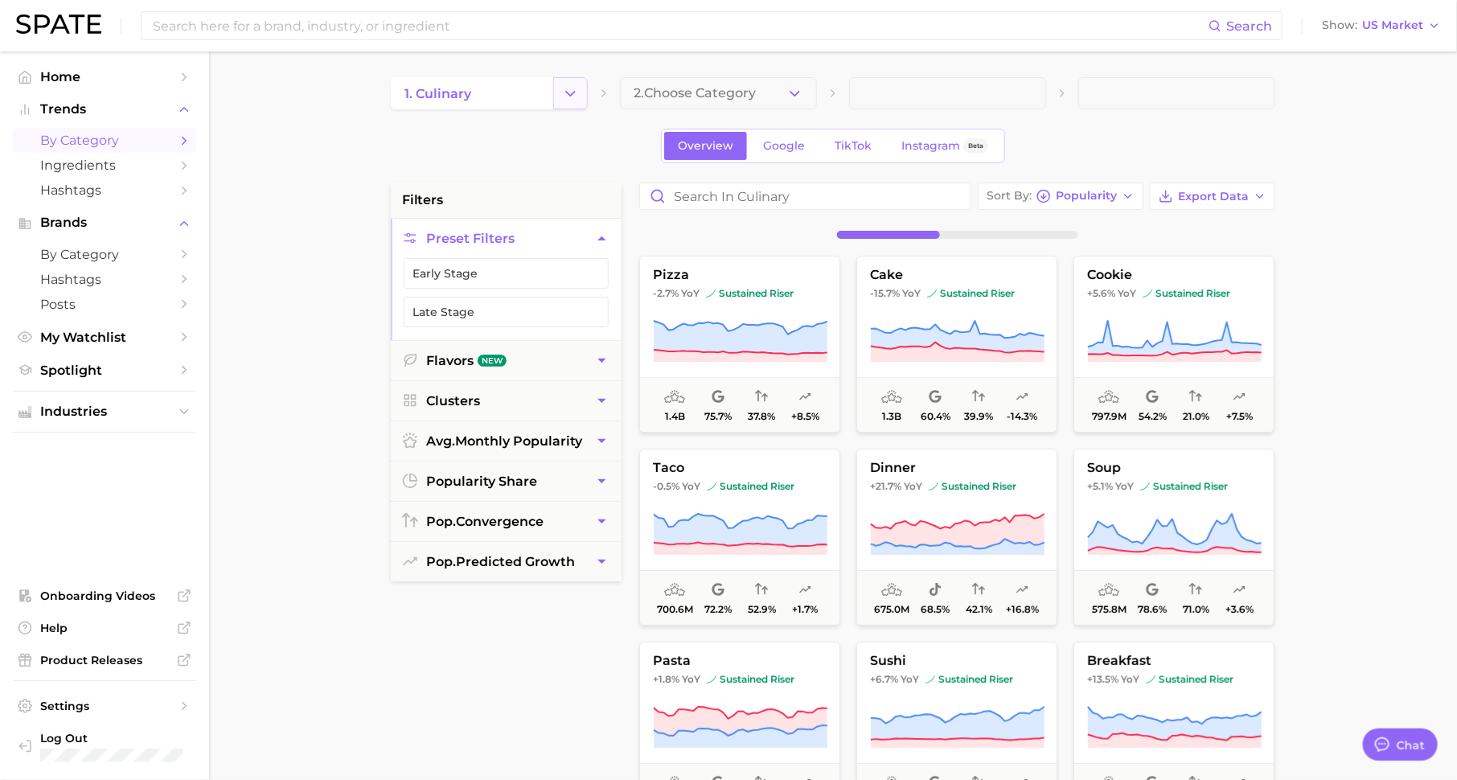
click at [575, 91] on polyline "Change Category" at bounding box center [570, 93] width 9 height 4
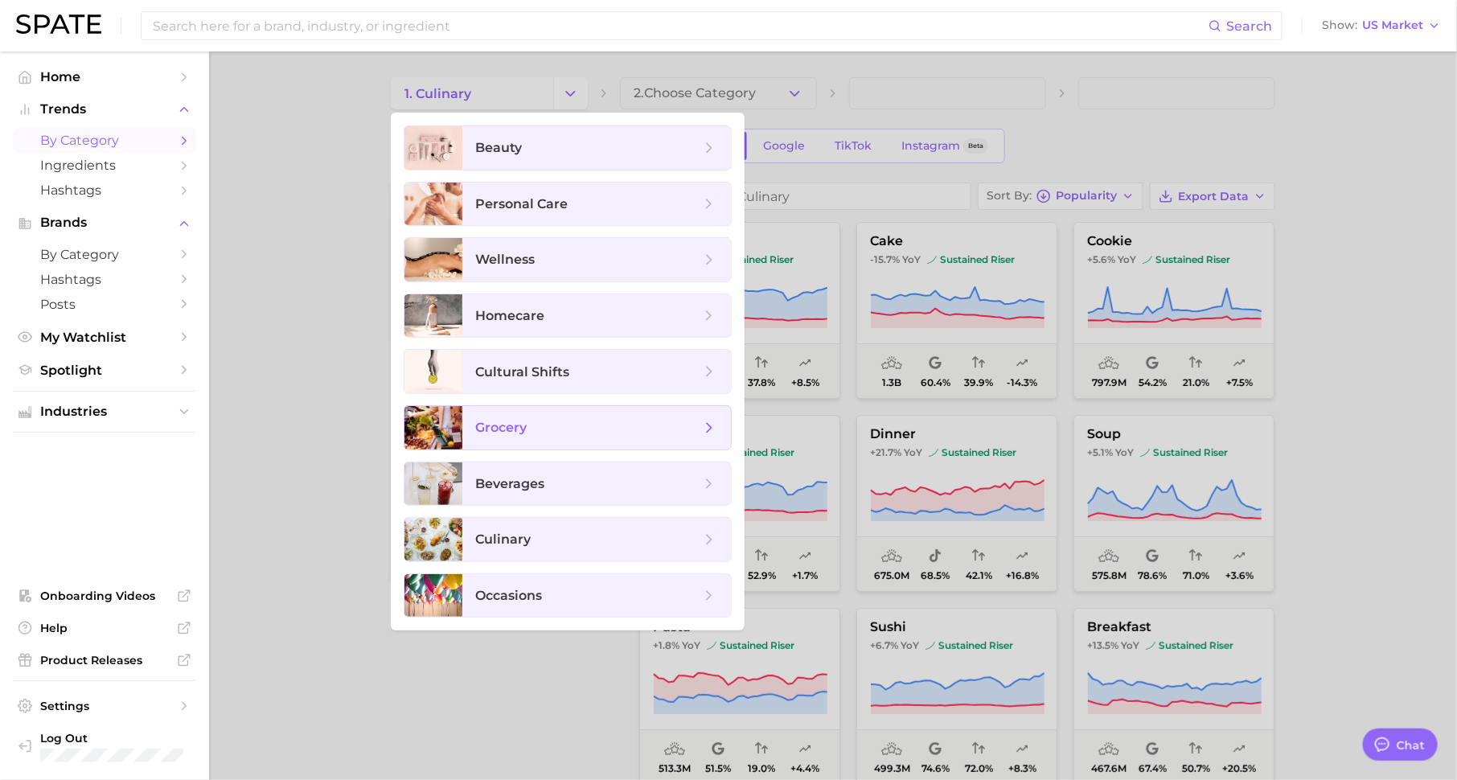
click at [551, 408] on span "grocery" at bounding box center [596, 427] width 269 height 43
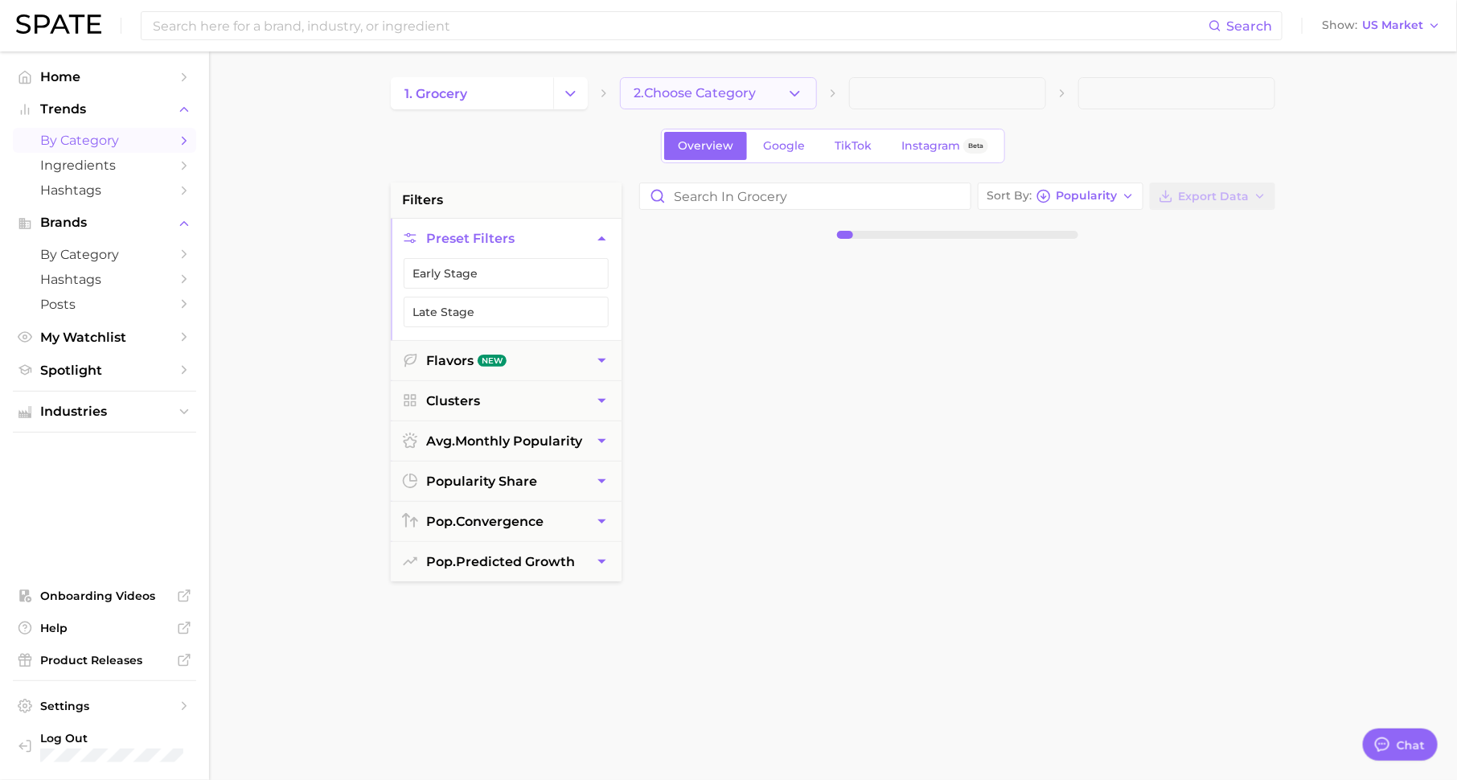
click at [684, 101] on button "2. Choose Category" at bounding box center [718, 93] width 197 height 32
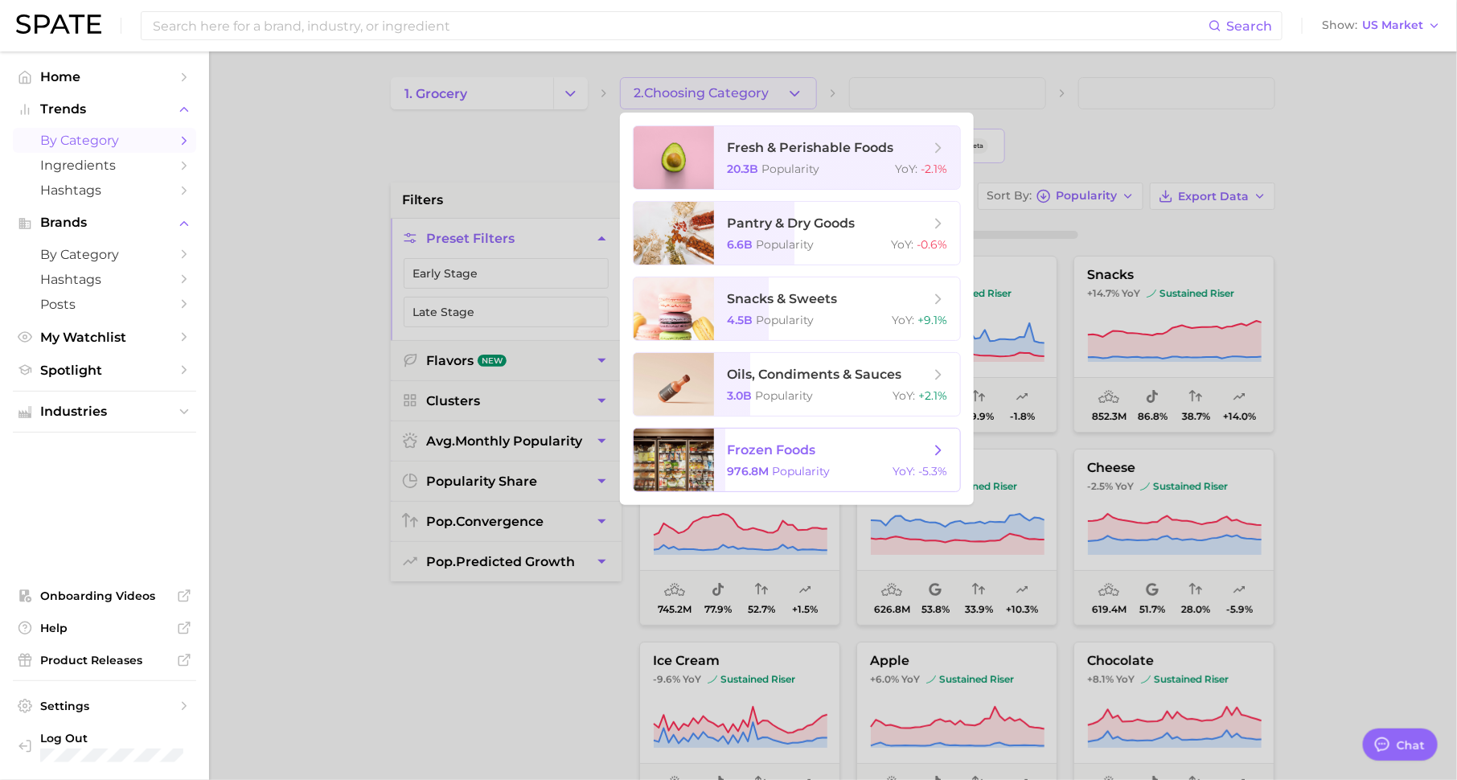
click at [795, 445] on span "frozen foods" at bounding box center [771, 449] width 88 height 15
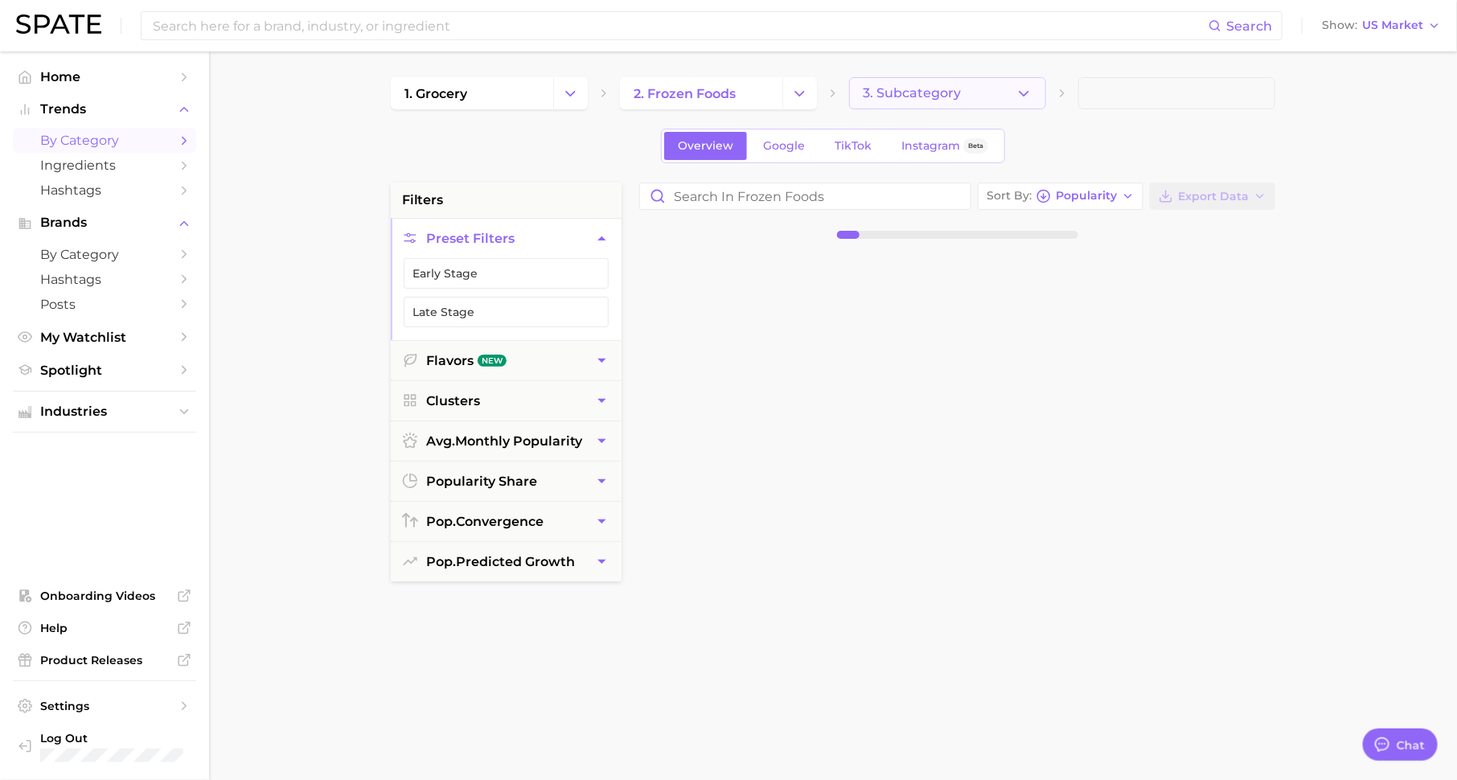
click at [897, 88] on span "3. Subcategory" at bounding box center [912, 93] width 98 height 14
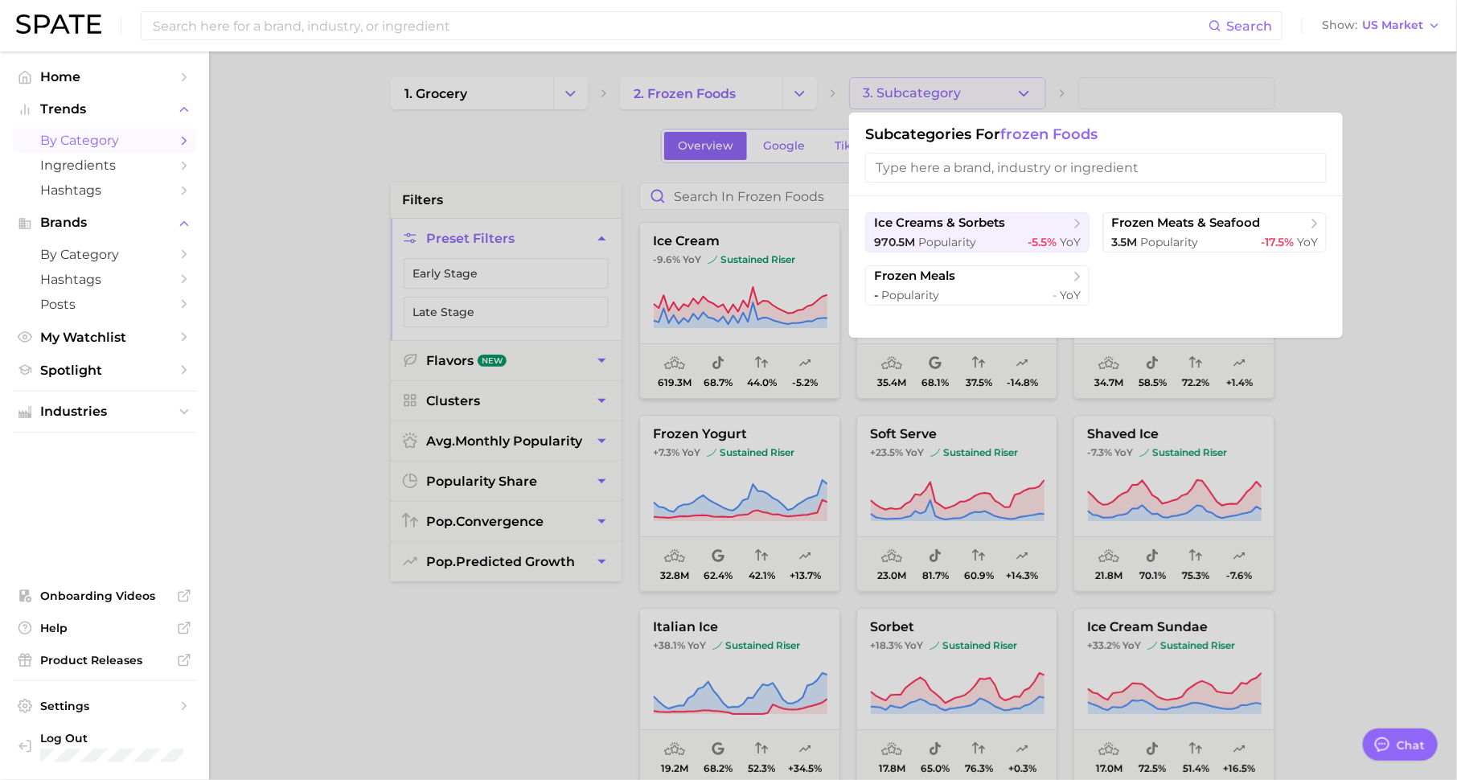
click at [617, 193] on div at bounding box center [728, 390] width 1457 height 780
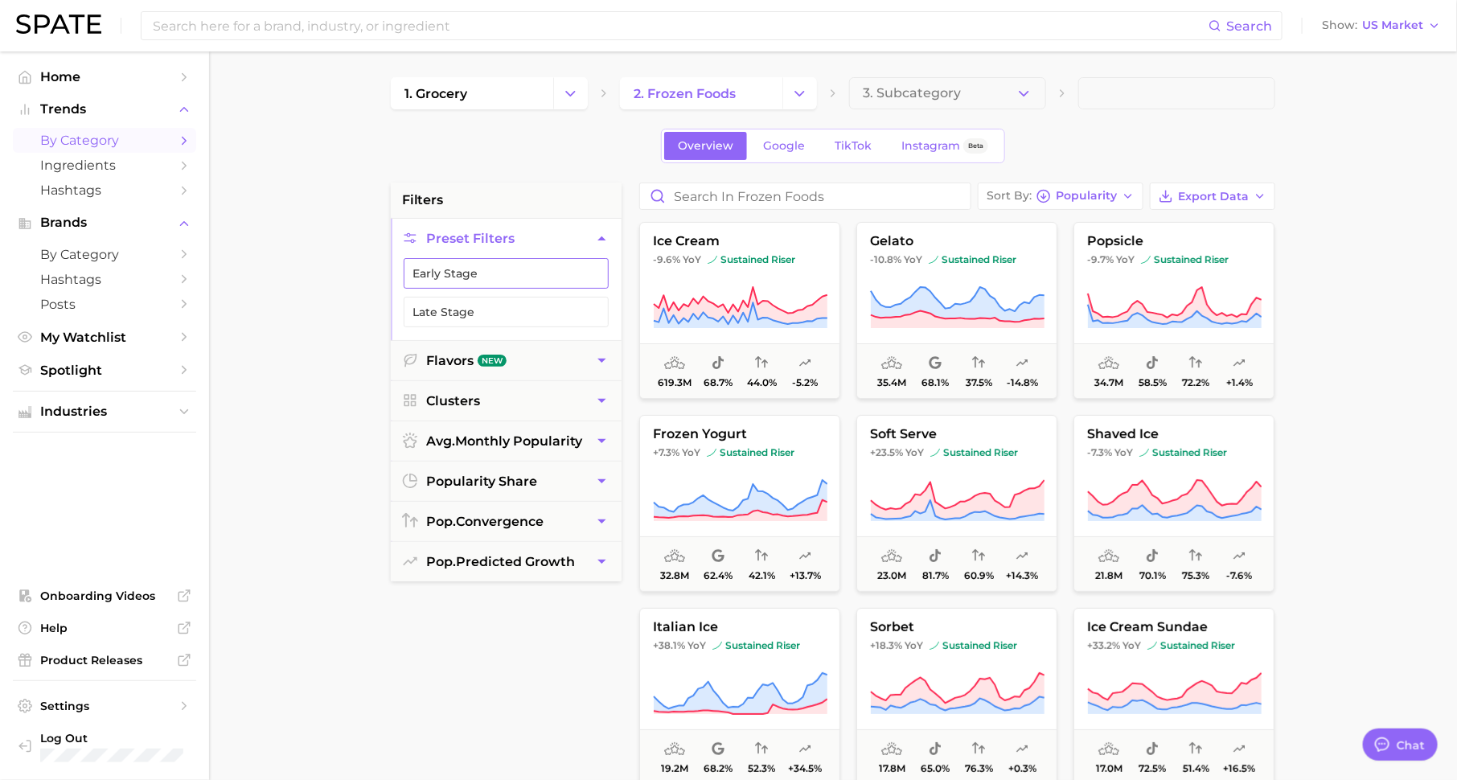
click at [558, 267] on button "Early Stage" at bounding box center [506, 273] width 205 height 31
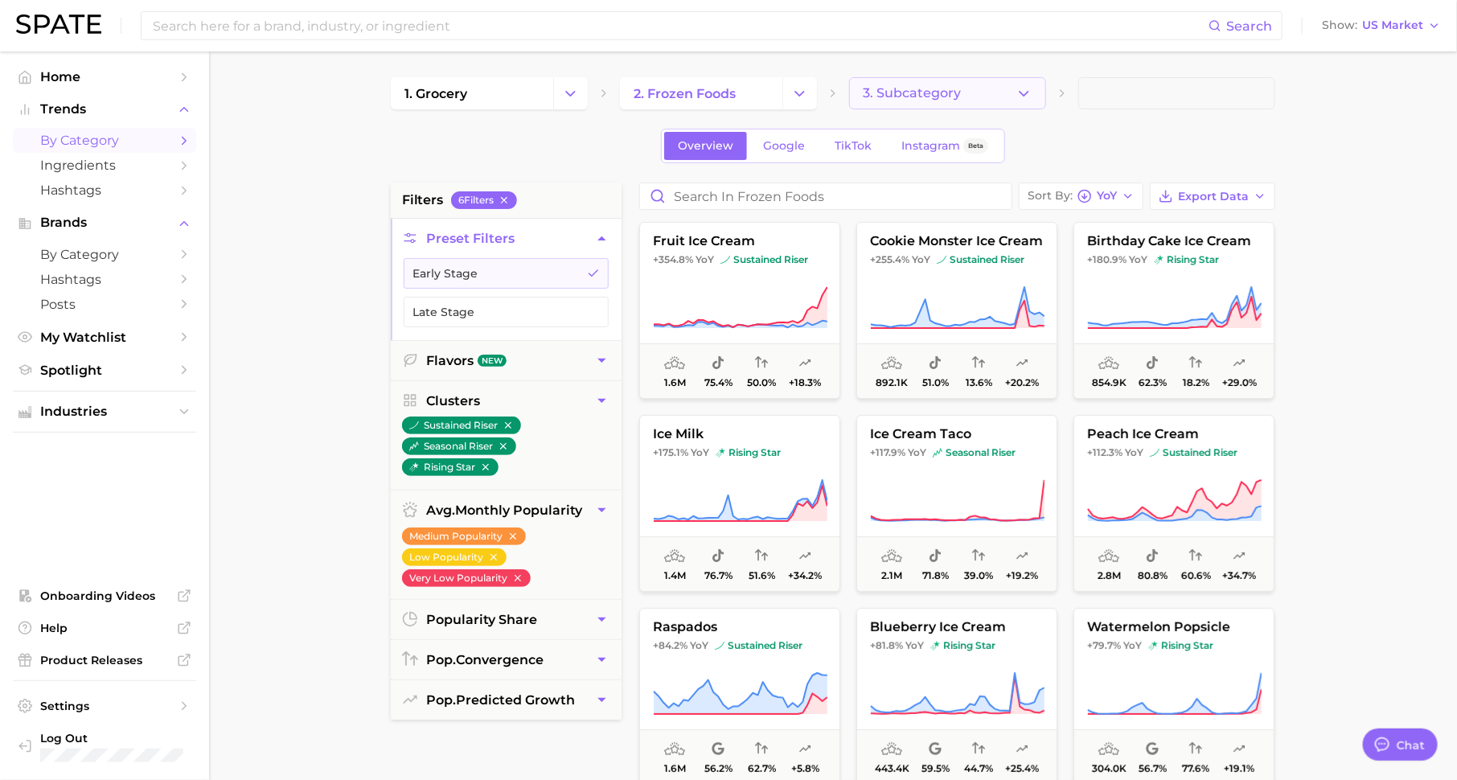
click at [985, 92] on button "3. Subcategory" at bounding box center [947, 93] width 197 height 32
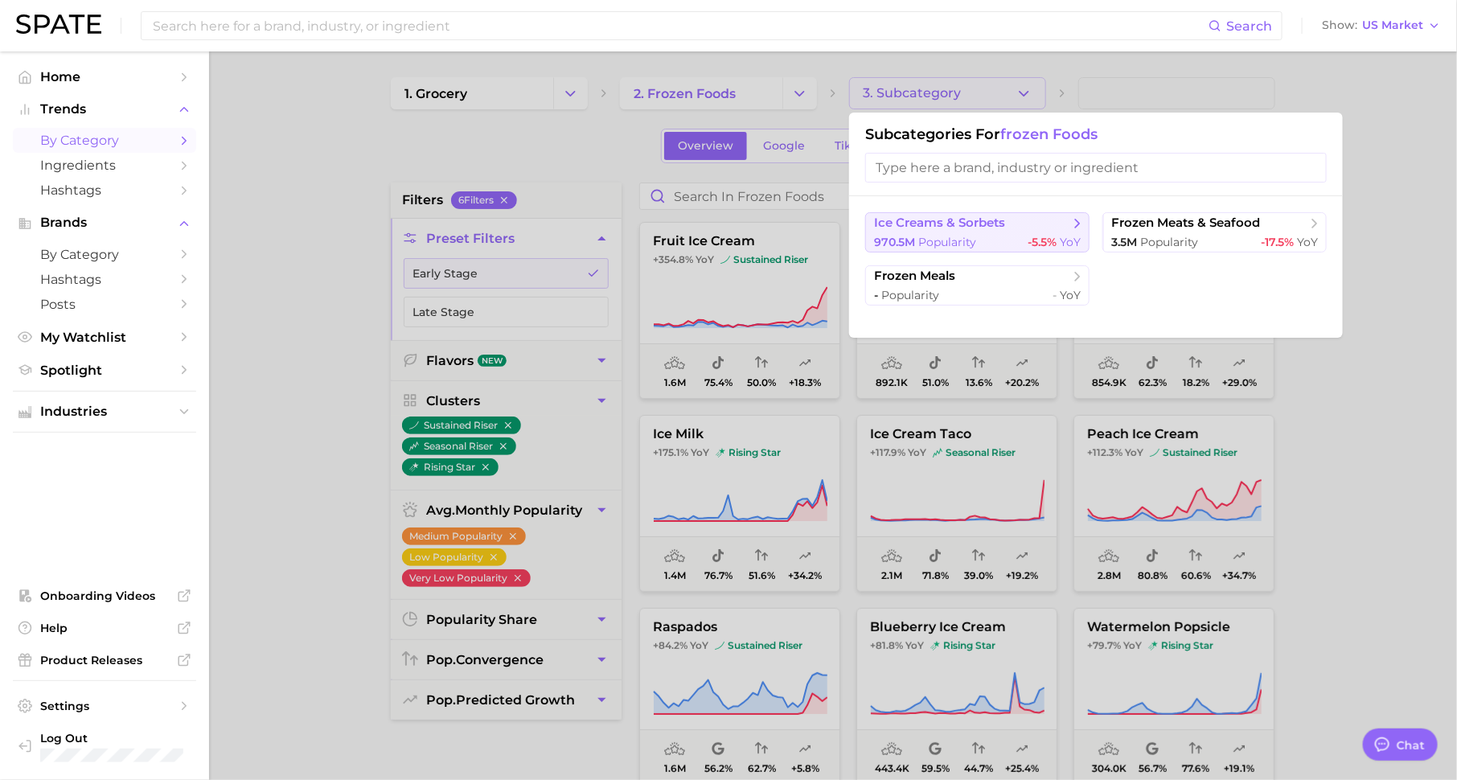
click at [1026, 231] on button "ice creams & sorbets 970.5m Popularity -5.5% YoY" at bounding box center [977, 232] width 224 height 40
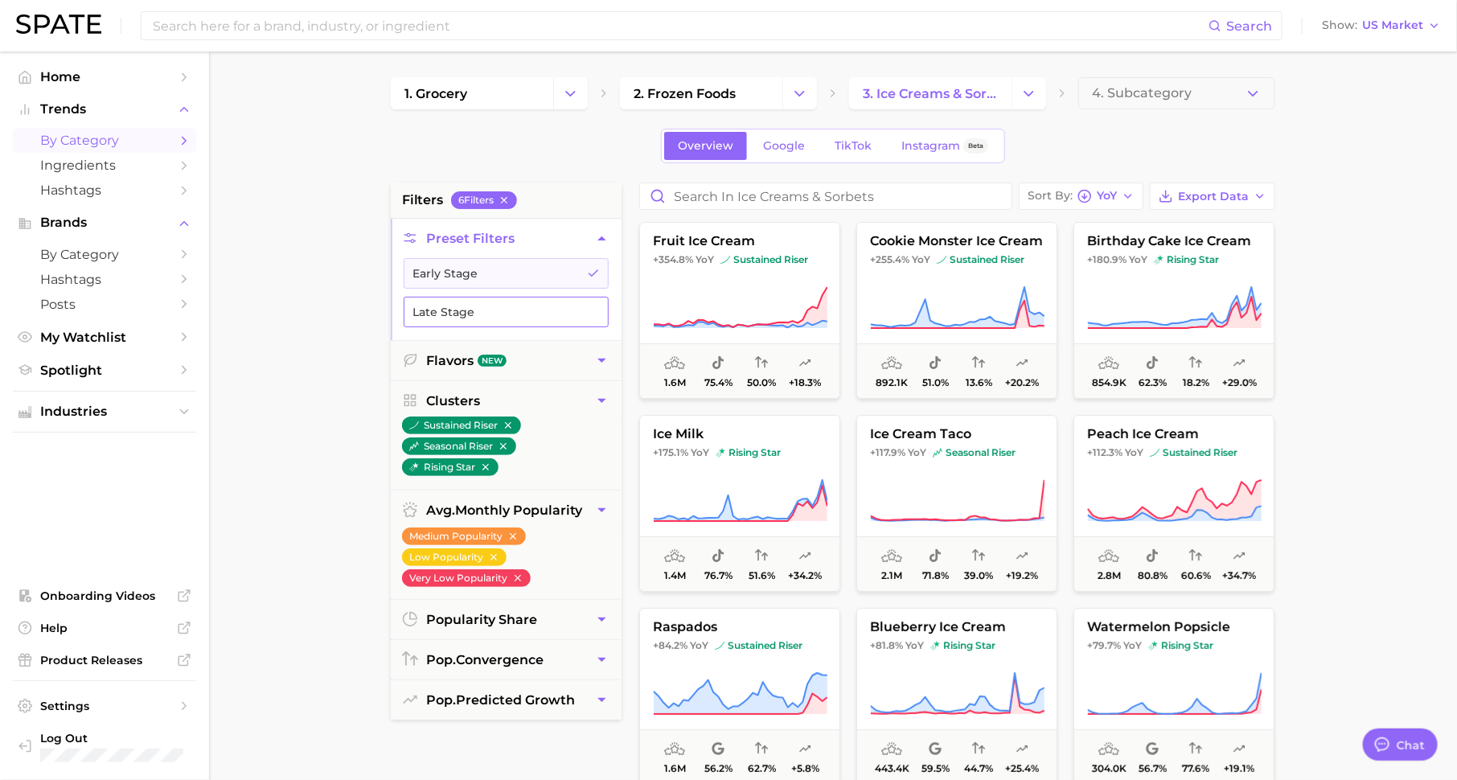
click at [493, 299] on button "Late Stage" at bounding box center [506, 312] width 205 height 31
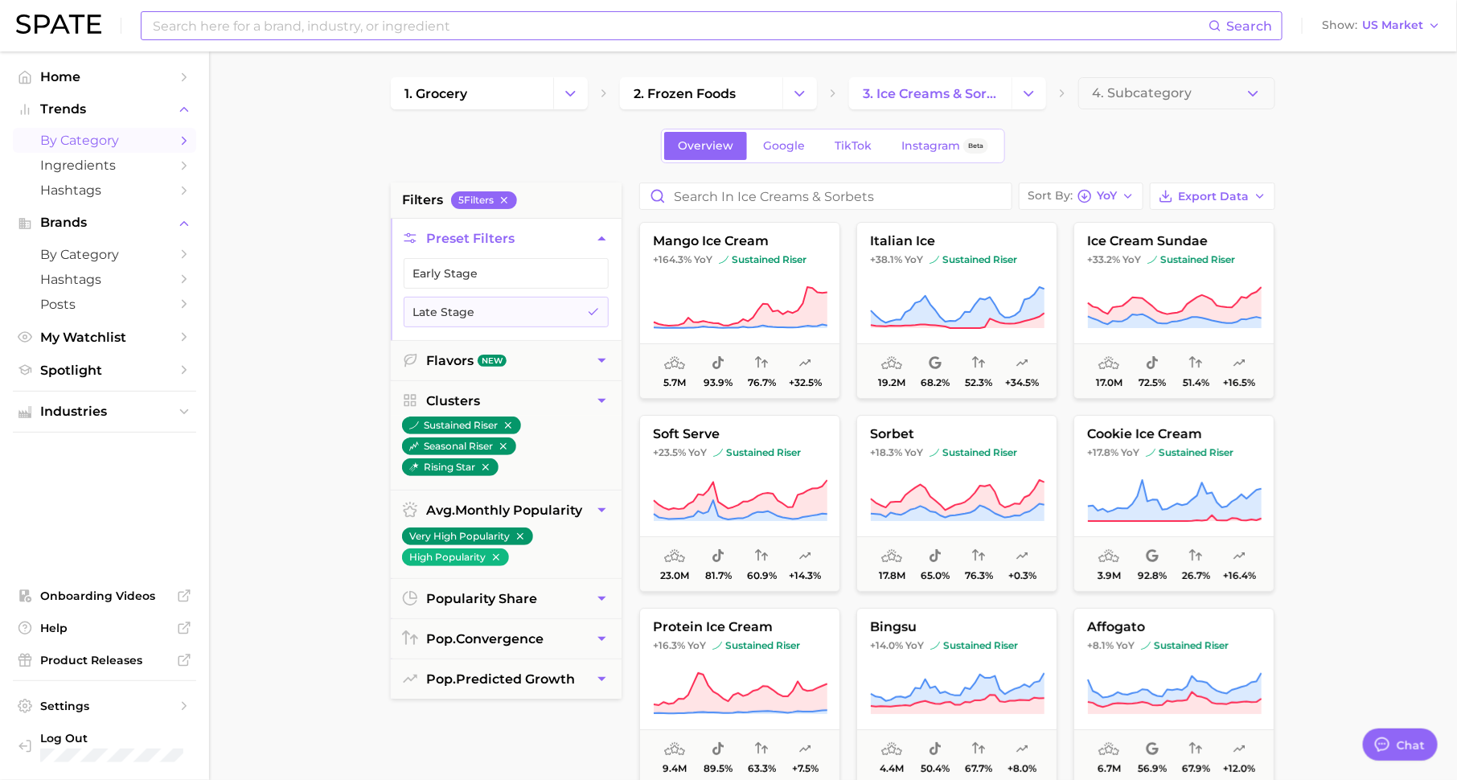
click at [527, 23] on input at bounding box center [680, 25] width 1058 height 27
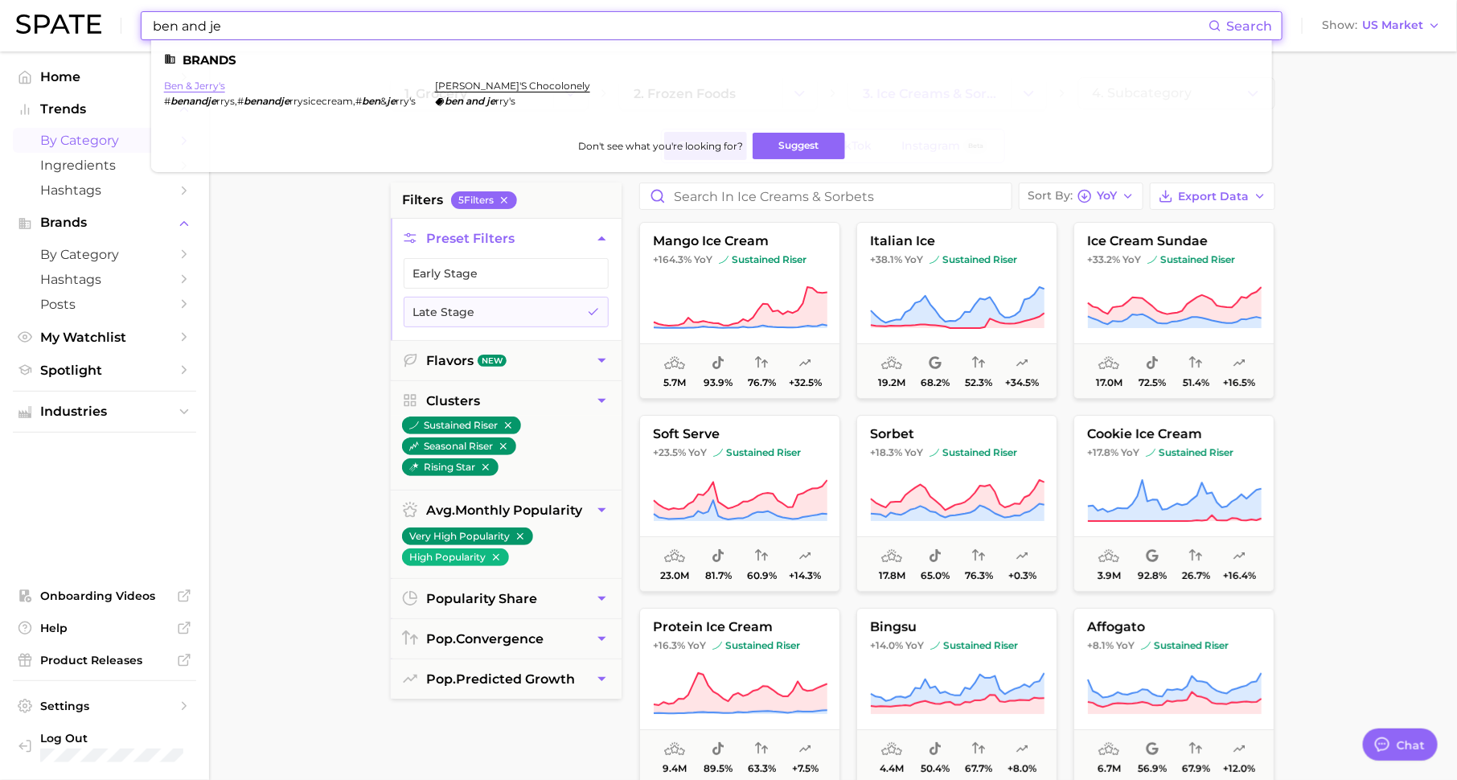
type input "ben and je"
click at [212, 88] on link "ben & jerry's" at bounding box center [194, 86] width 61 height 12
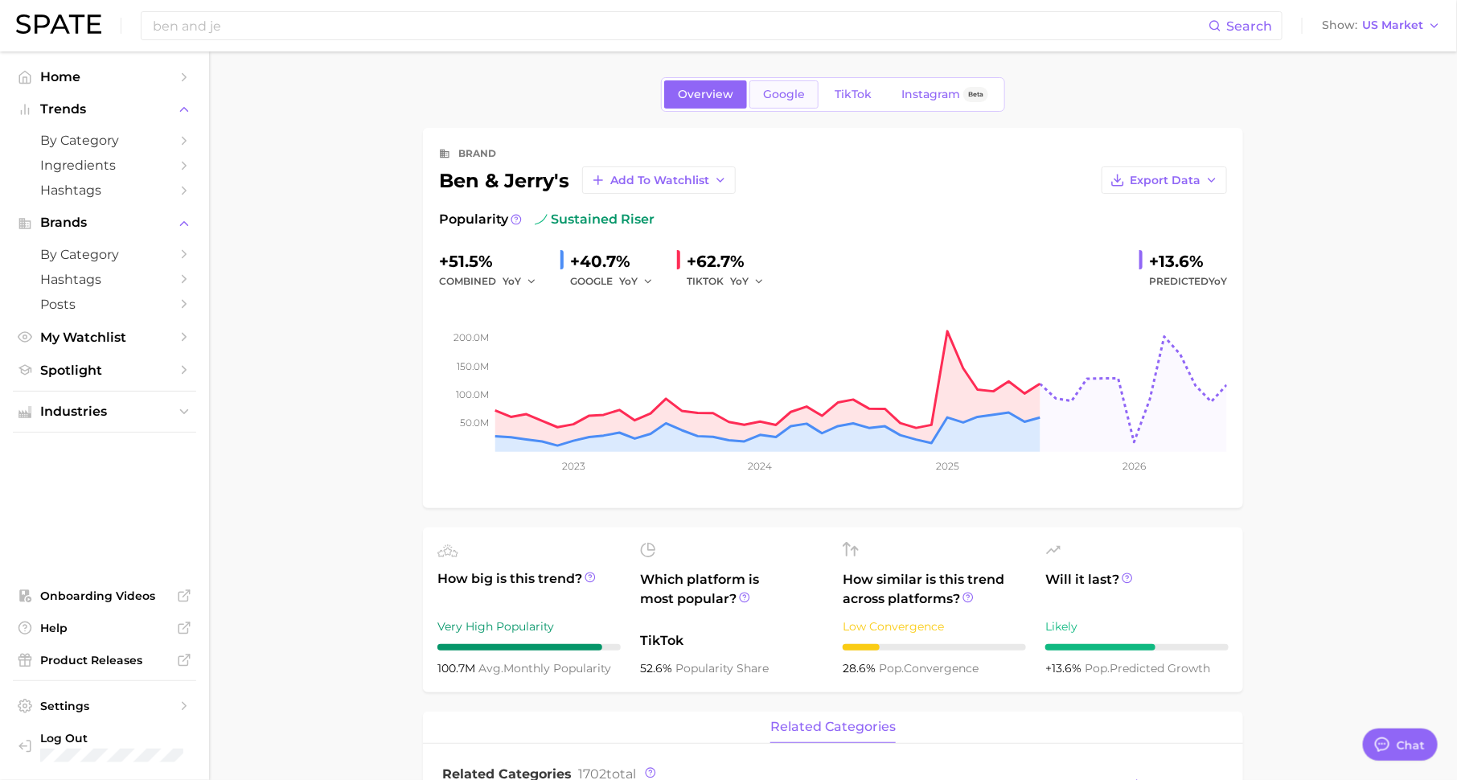
click at [782, 104] on link "Google" at bounding box center [784, 94] width 69 height 28
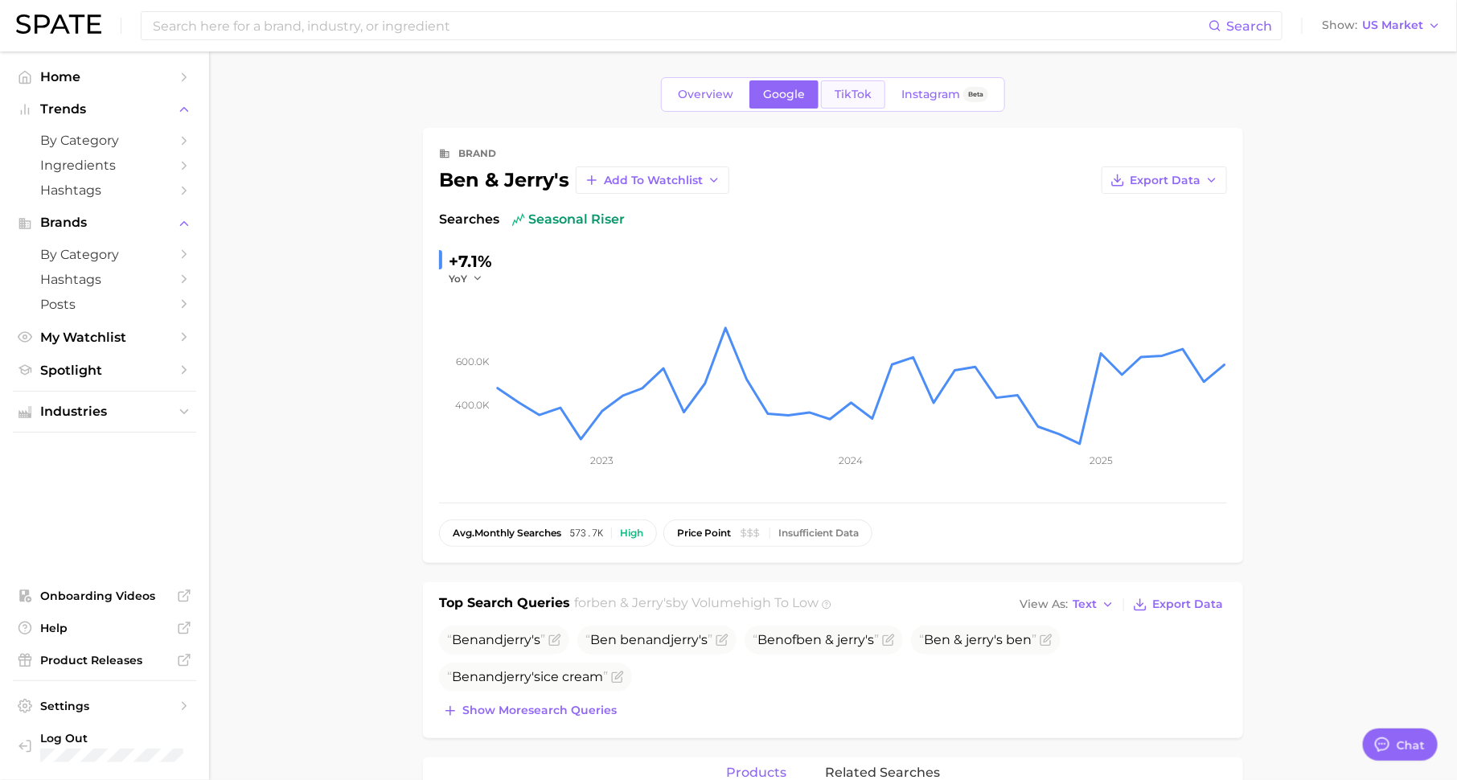
click at [861, 90] on span "TikTok" at bounding box center [853, 95] width 37 height 14
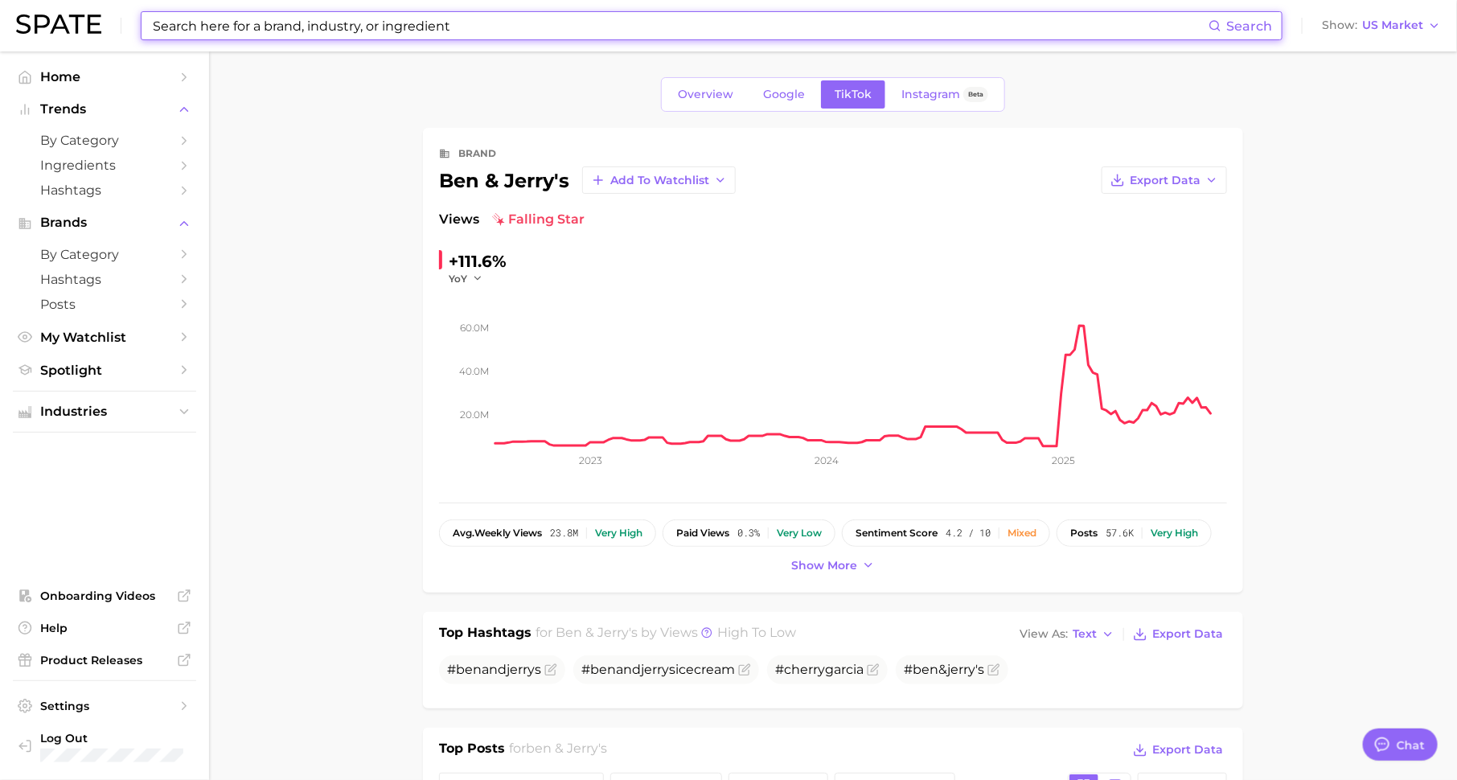
click at [423, 30] on input at bounding box center [680, 25] width 1058 height 27
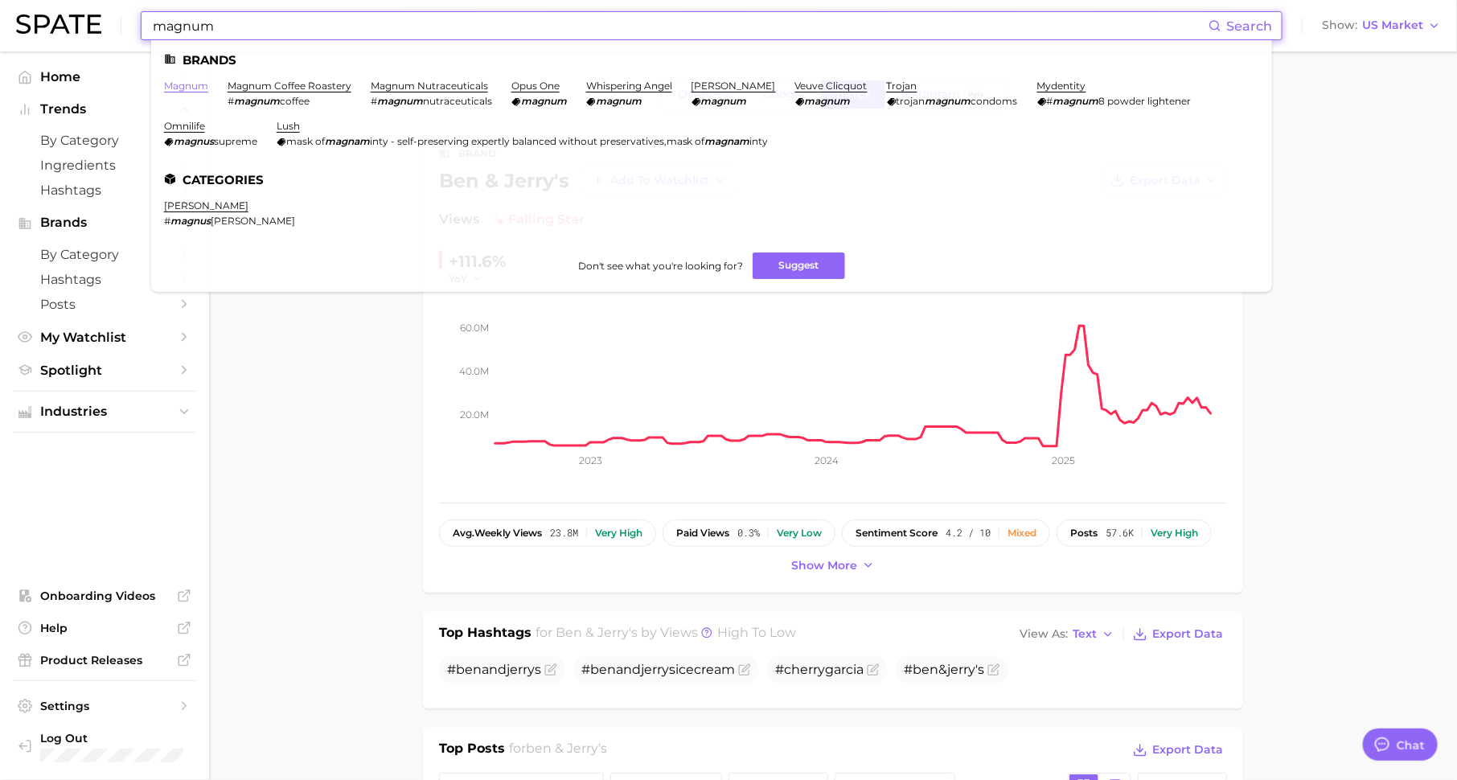
type input "magnum"
click at [184, 88] on link "magnum" at bounding box center [186, 86] width 44 height 12
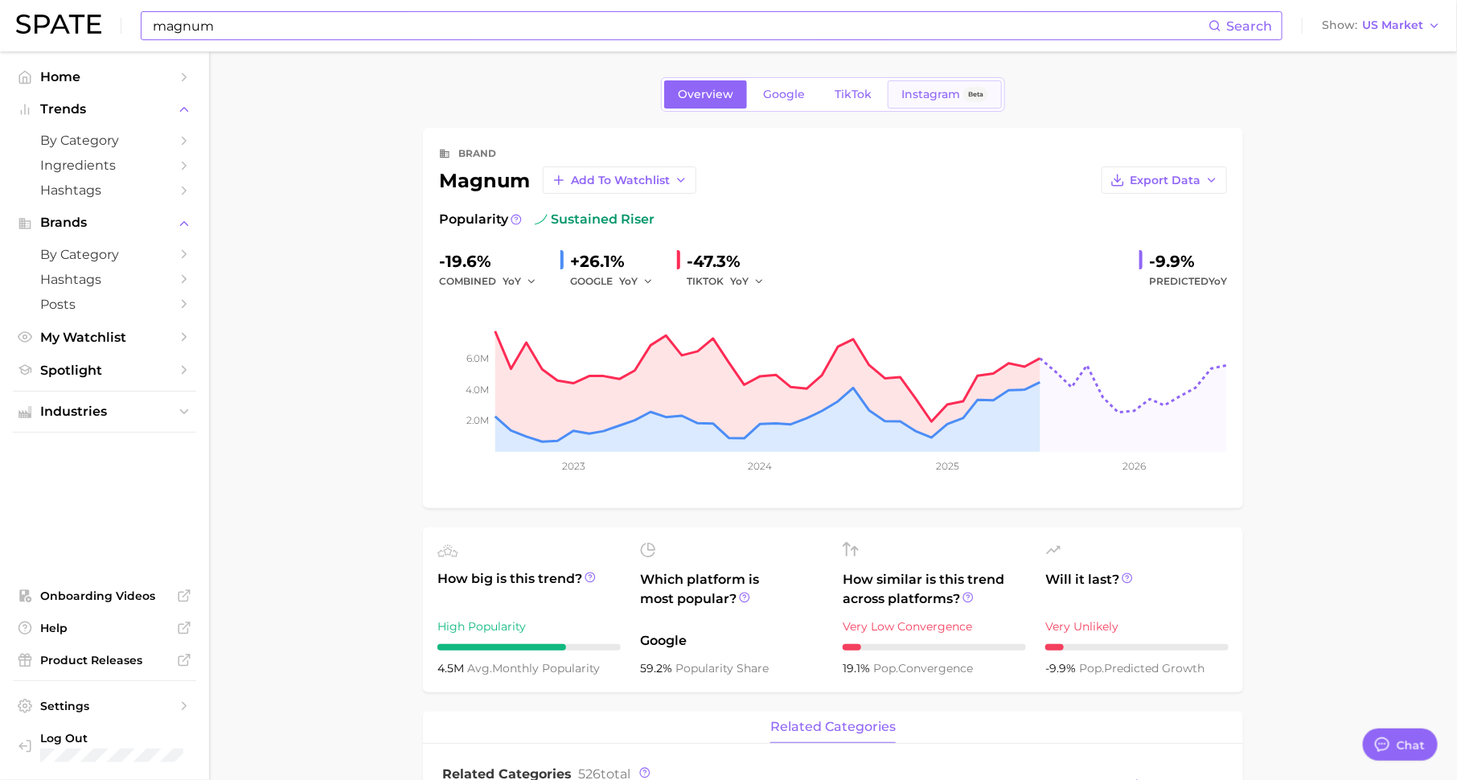
click at [928, 93] on span "Instagram" at bounding box center [931, 95] width 59 height 14
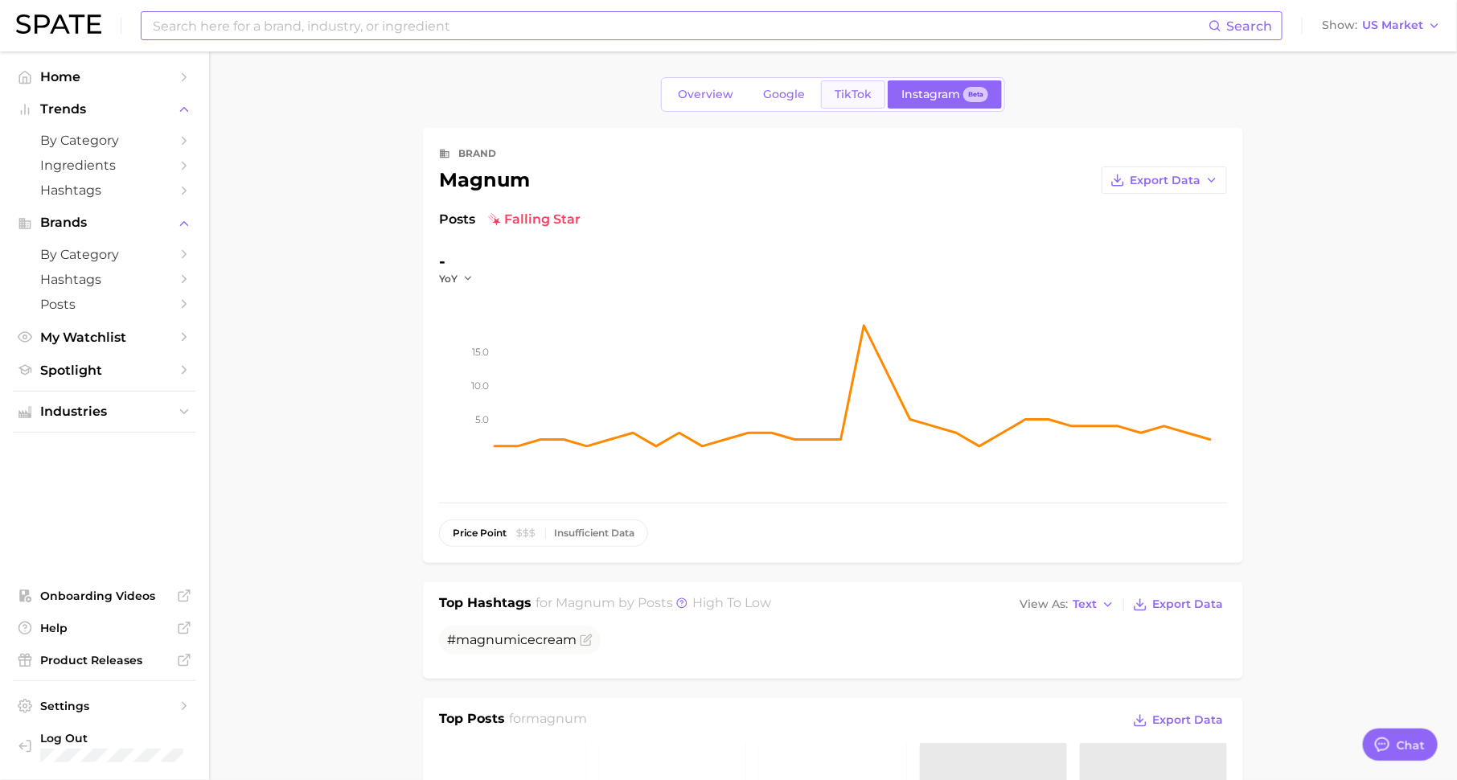
click at [850, 88] on span "TikTok" at bounding box center [853, 95] width 37 height 14
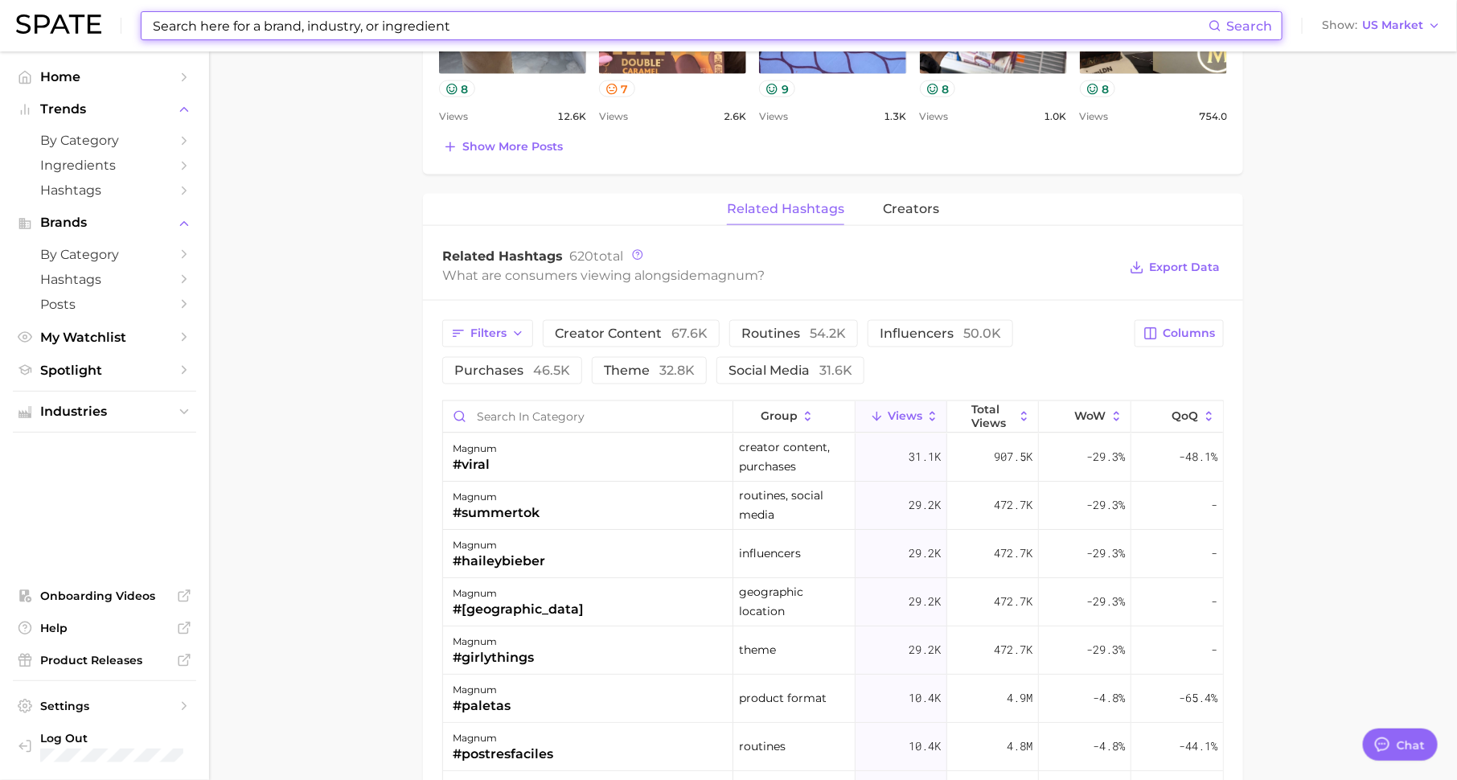
scroll to position [1034, 0]
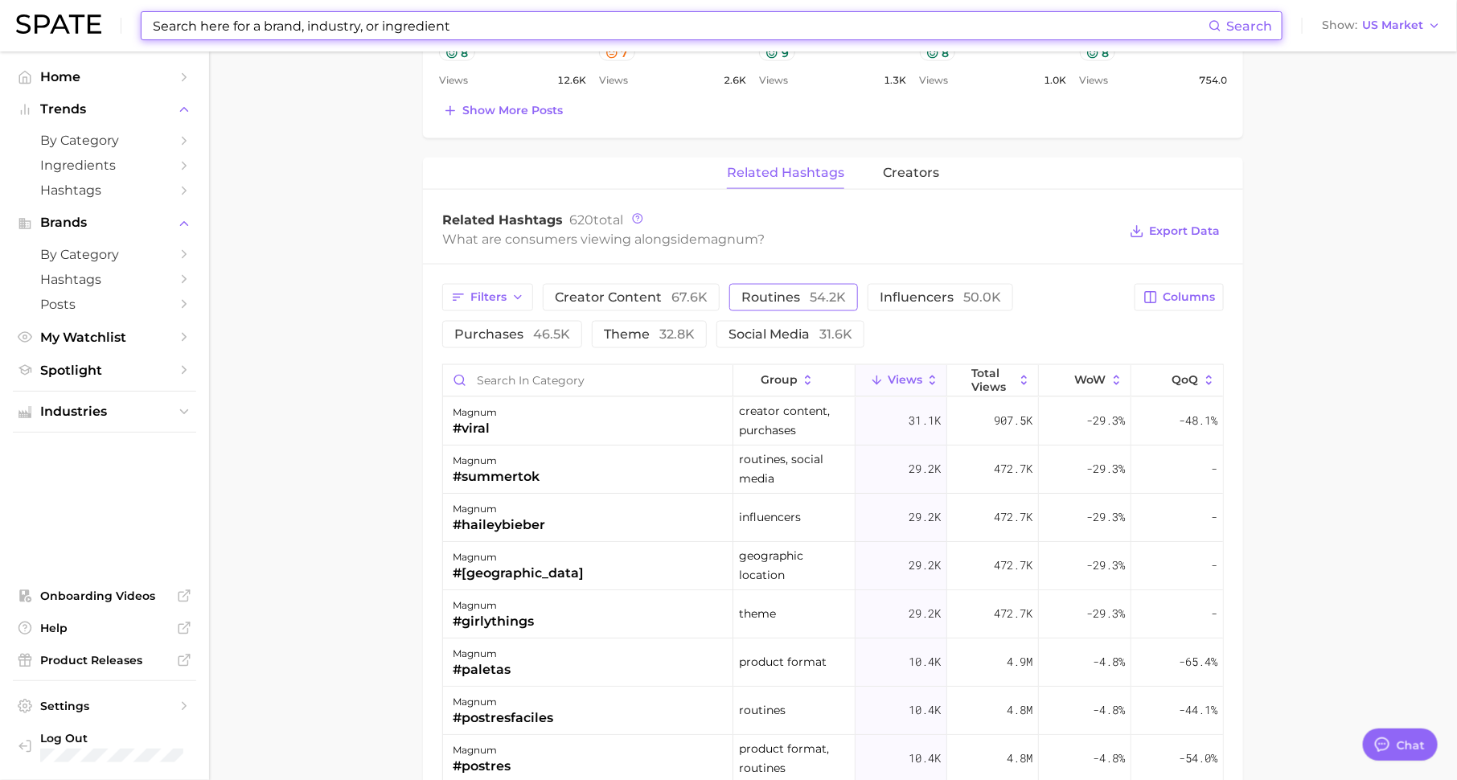
click at [810, 296] on span "54.2k" at bounding box center [828, 297] width 36 height 15
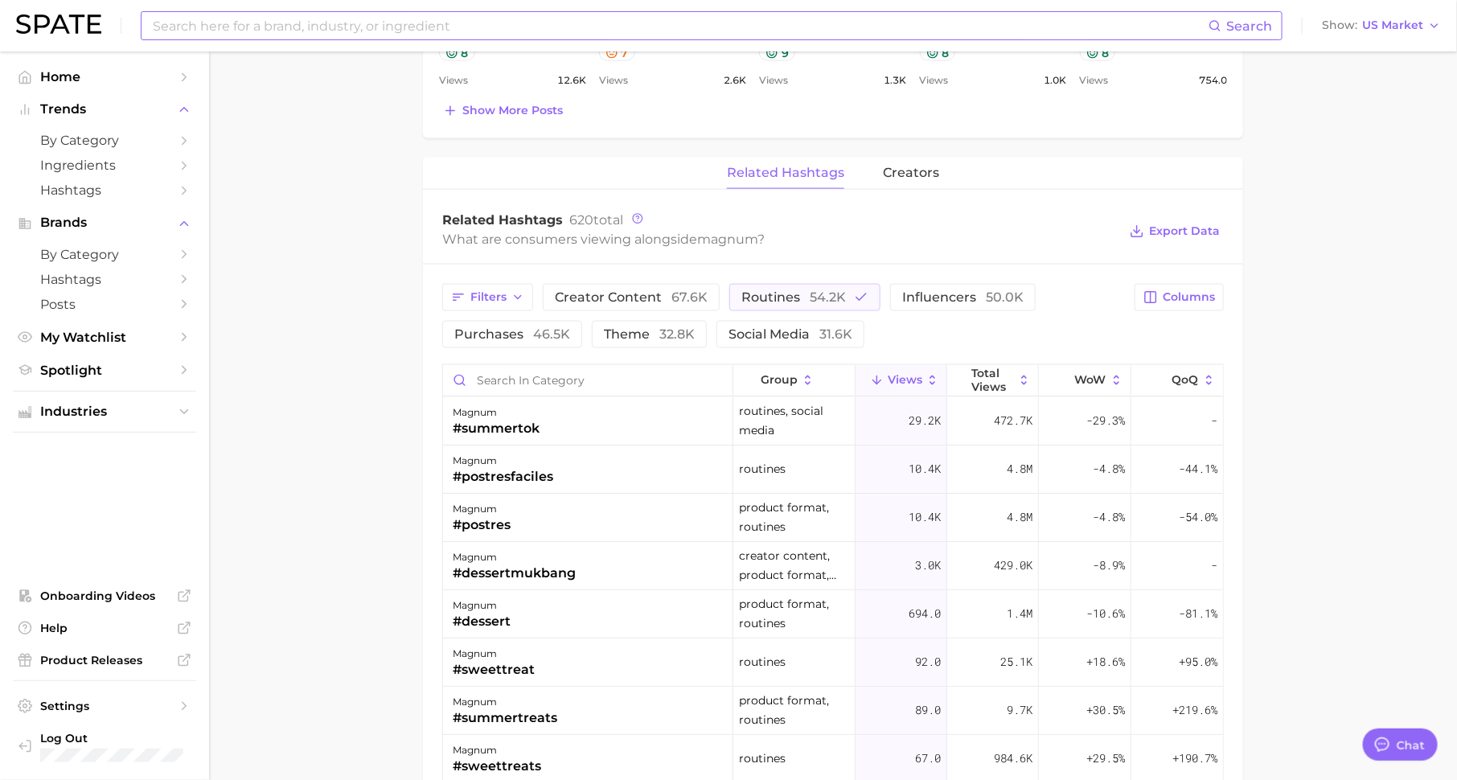
click at [447, 28] on input at bounding box center [680, 25] width 1058 height 27
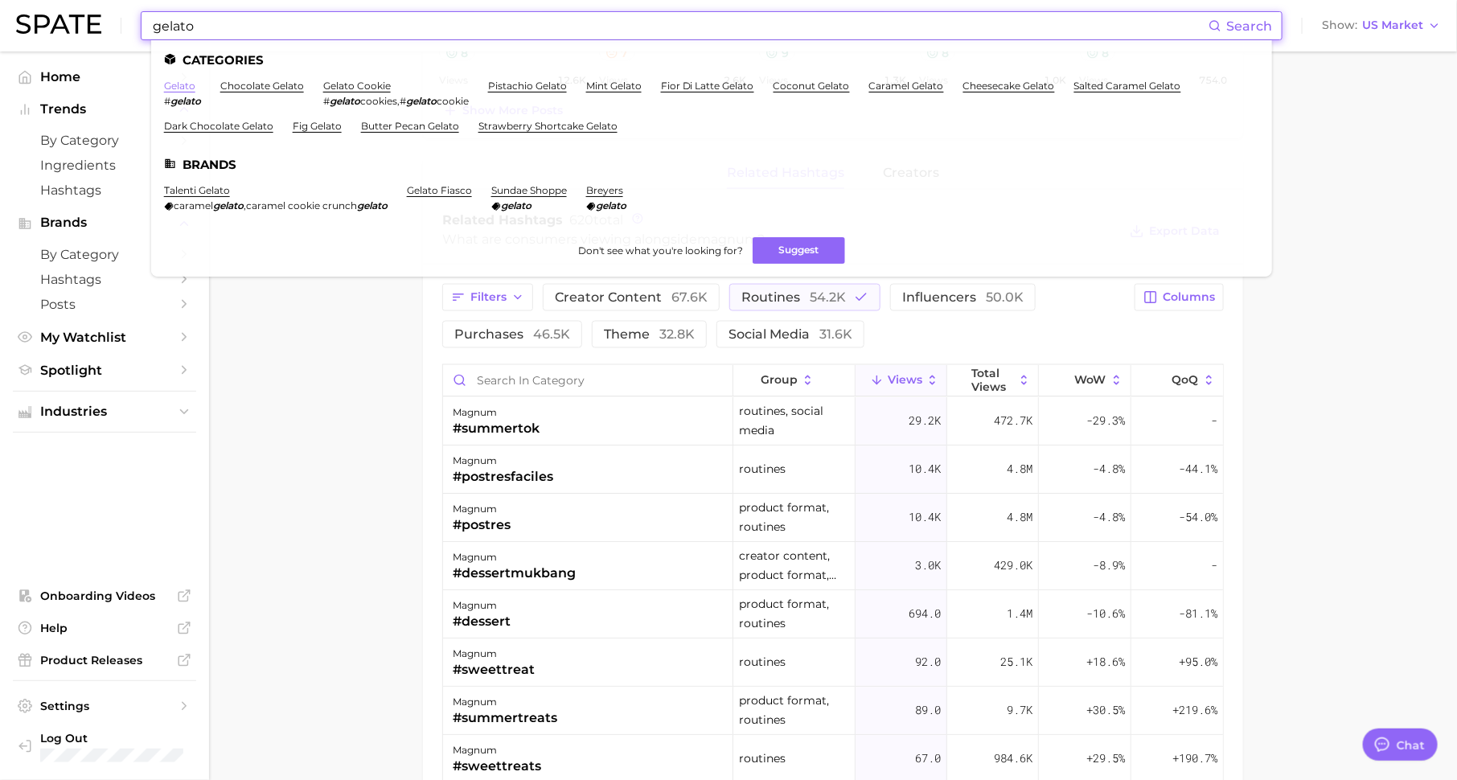
type input "gelato"
click at [190, 84] on link "gelato" at bounding box center [179, 86] width 31 height 12
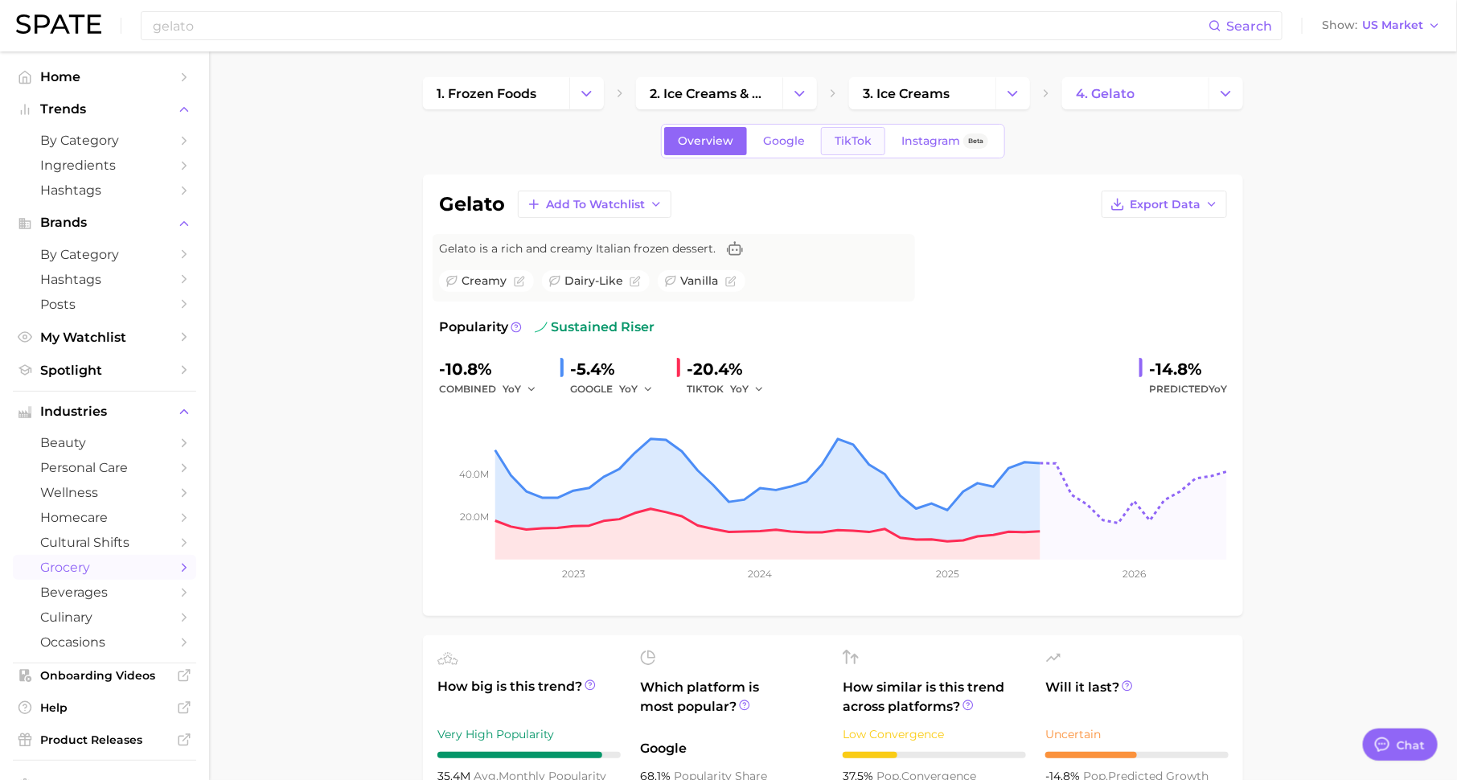
click at [856, 134] on span "TikTok" at bounding box center [853, 141] width 37 height 14
